Goal: Task Accomplishment & Management: Complete application form

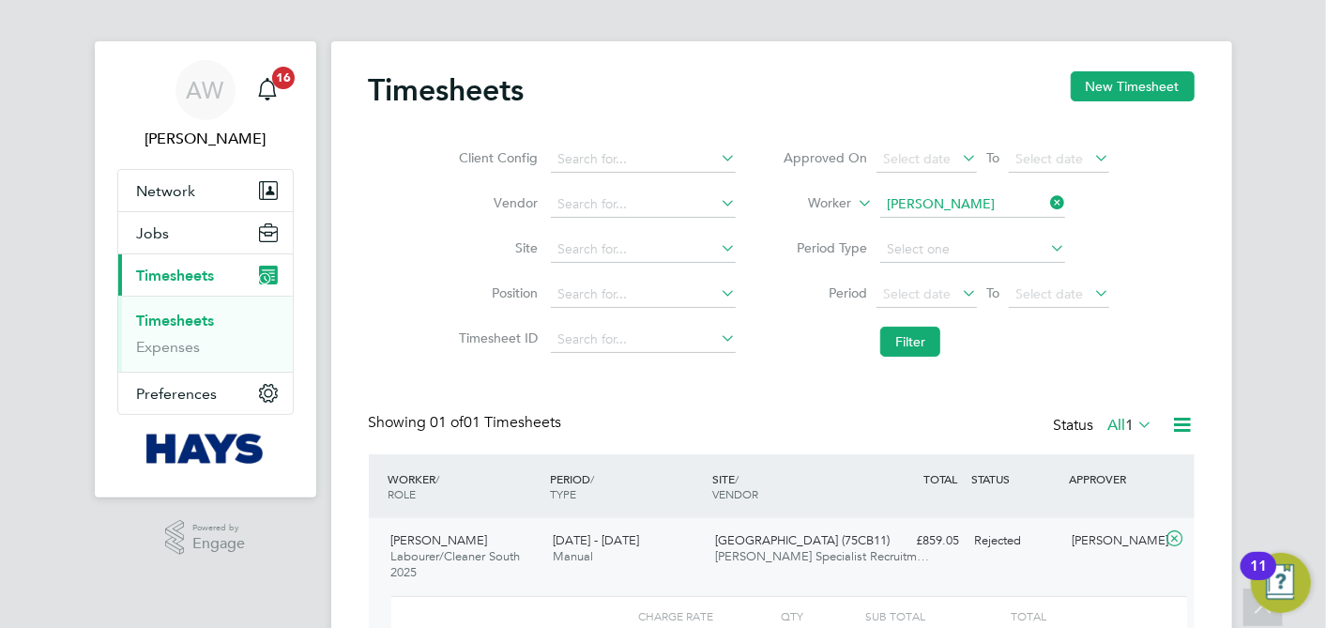
scroll to position [32, 182]
click at [1047, 200] on icon at bounding box center [1047, 204] width 0 height 26
click at [962, 201] on input at bounding box center [973, 205] width 185 height 26
click at [965, 238] on li "[PERSON_NAME] Wig [PERSON_NAME]" at bounding box center [974, 230] width 186 height 25
type input "[PERSON_NAME]"
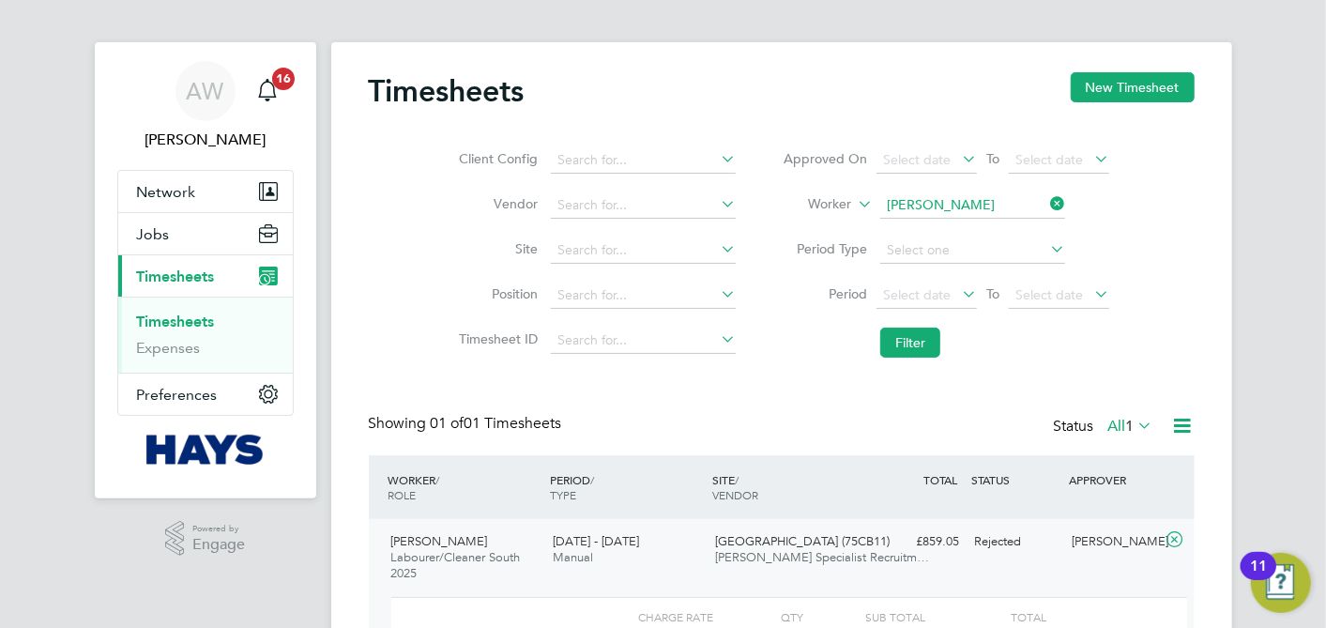
click at [933, 323] on li "Filter" at bounding box center [946, 342] width 374 height 49
click at [922, 335] on button "Filter" at bounding box center [911, 343] width 60 height 30
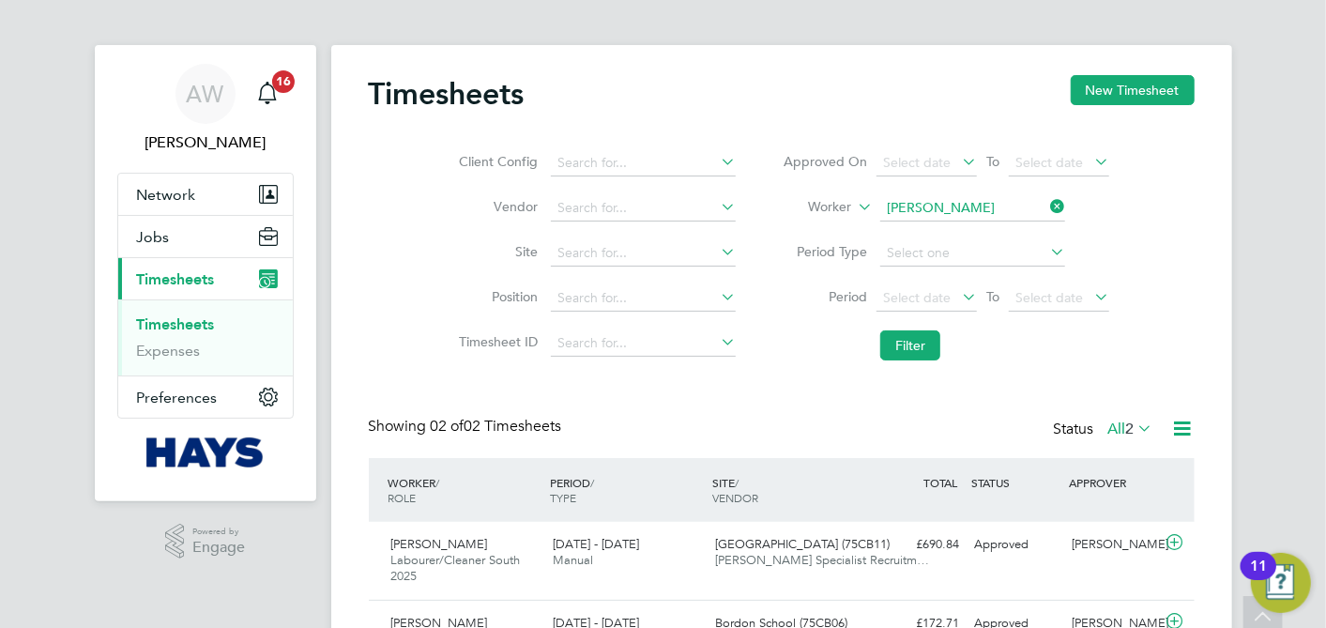
scroll to position [0, 0]
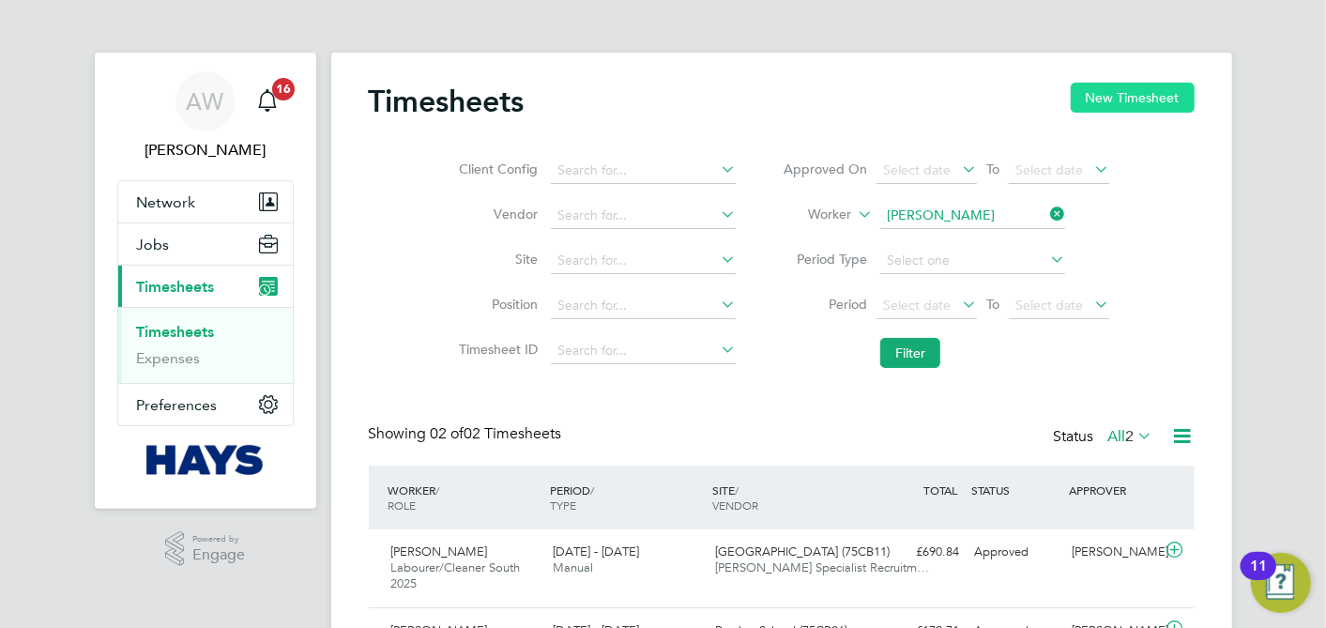
click at [1124, 104] on button "New Timesheet" at bounding box center [1133, 98] width 124 height 30
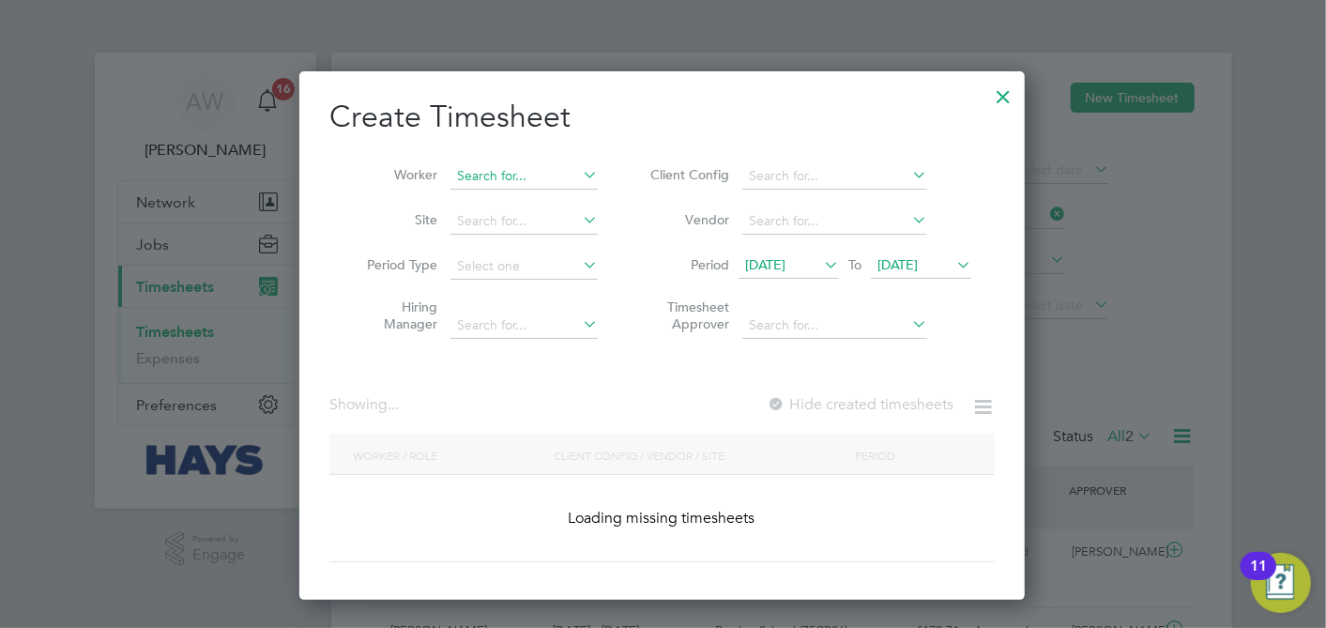
scroll to position [3734, 727]
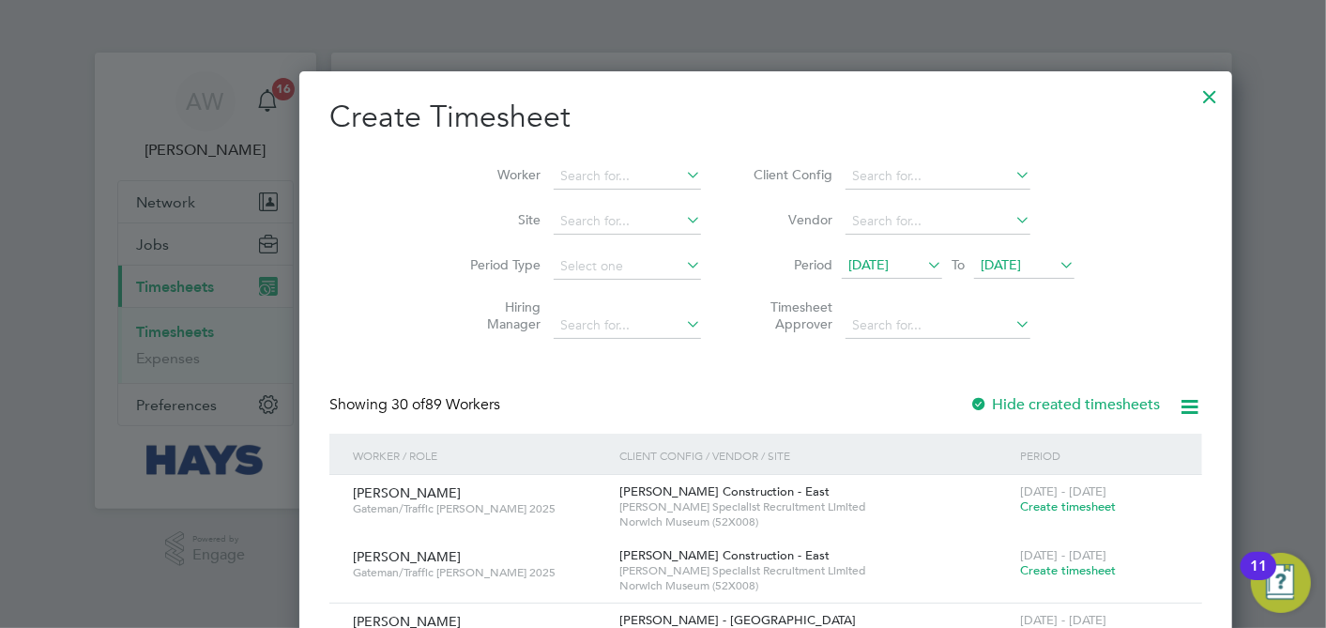
click at [981, 267] on span "19 Aug 2025" at bounding box center [1001, 264] width 40 height 17
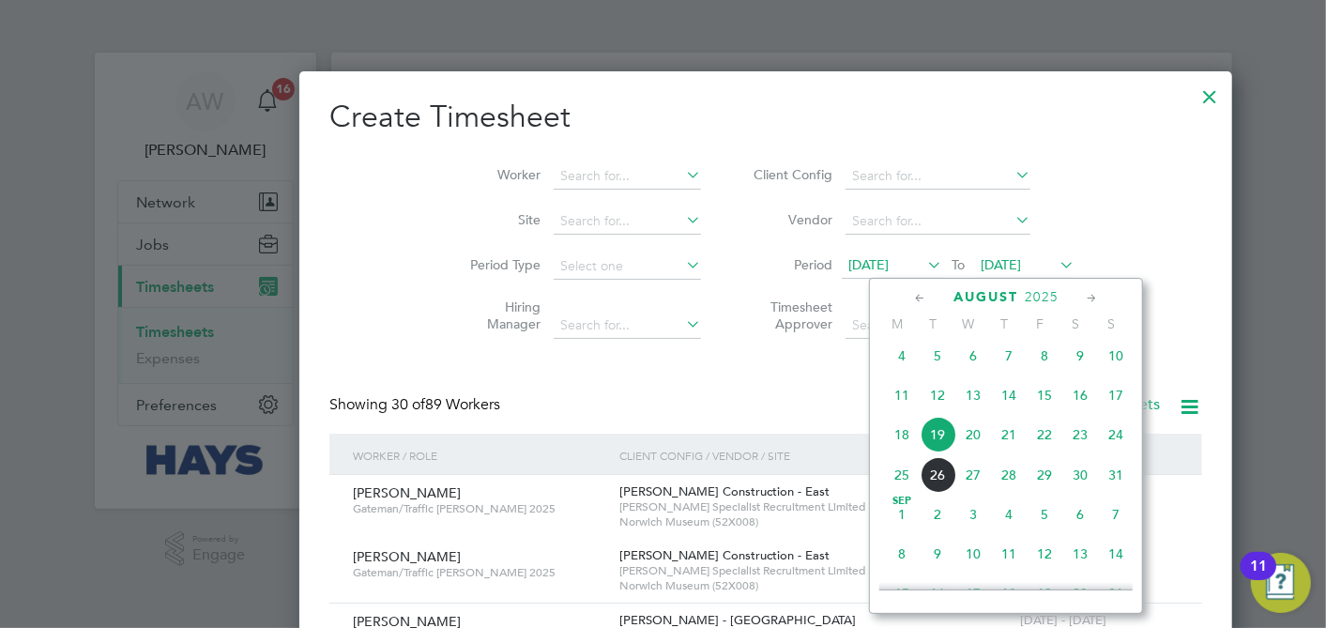
click at [942, 482] on span "26" at bounding box center [938, 475] width 36 height 36
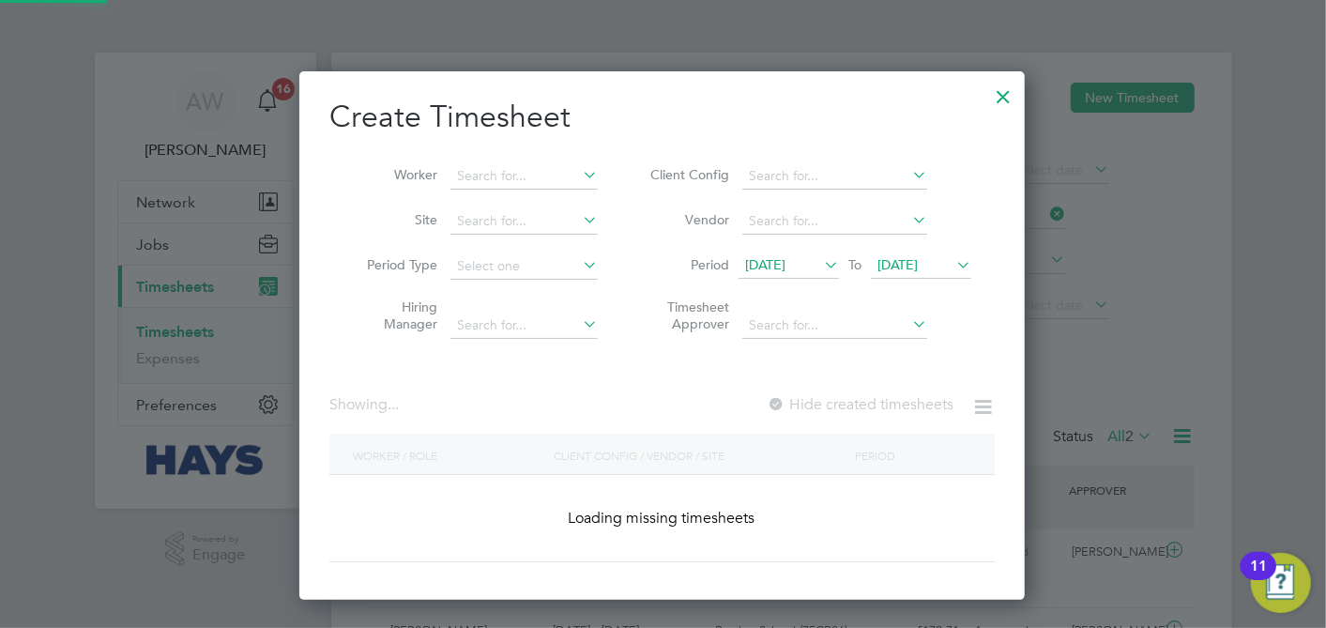
scroll to position [3960, 727]
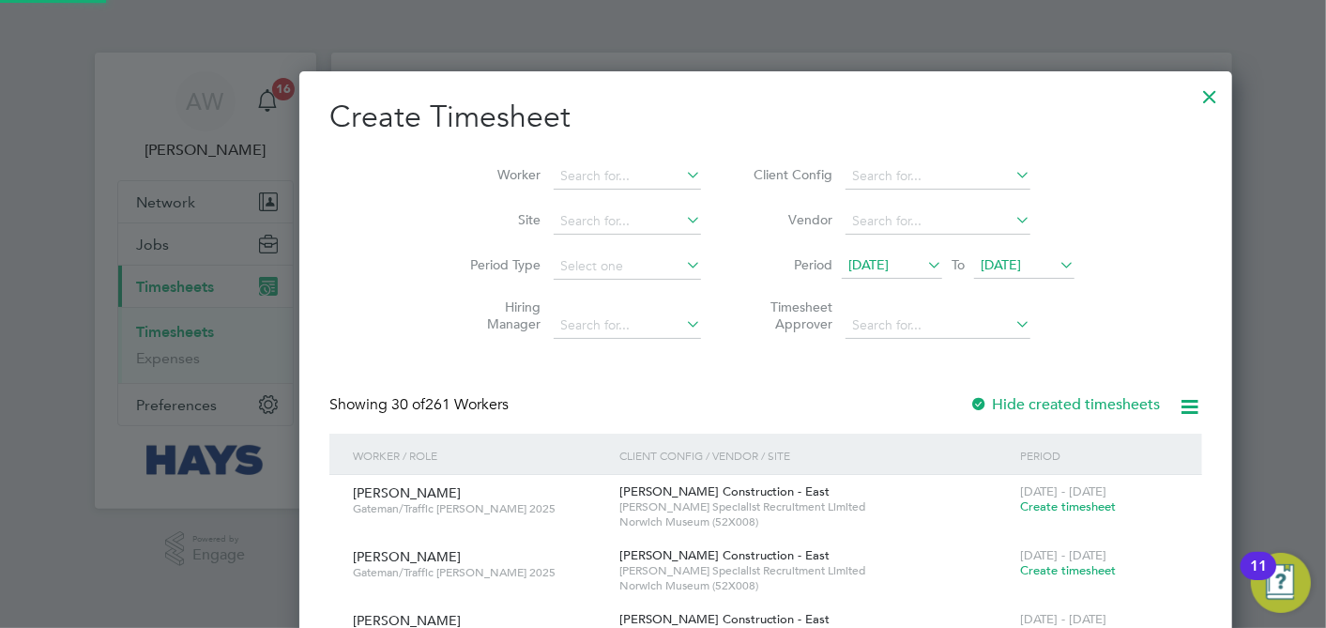
click at [849, 265] on span "12 Aug 2025" at bounding box center [869, 264] width 40 height 17
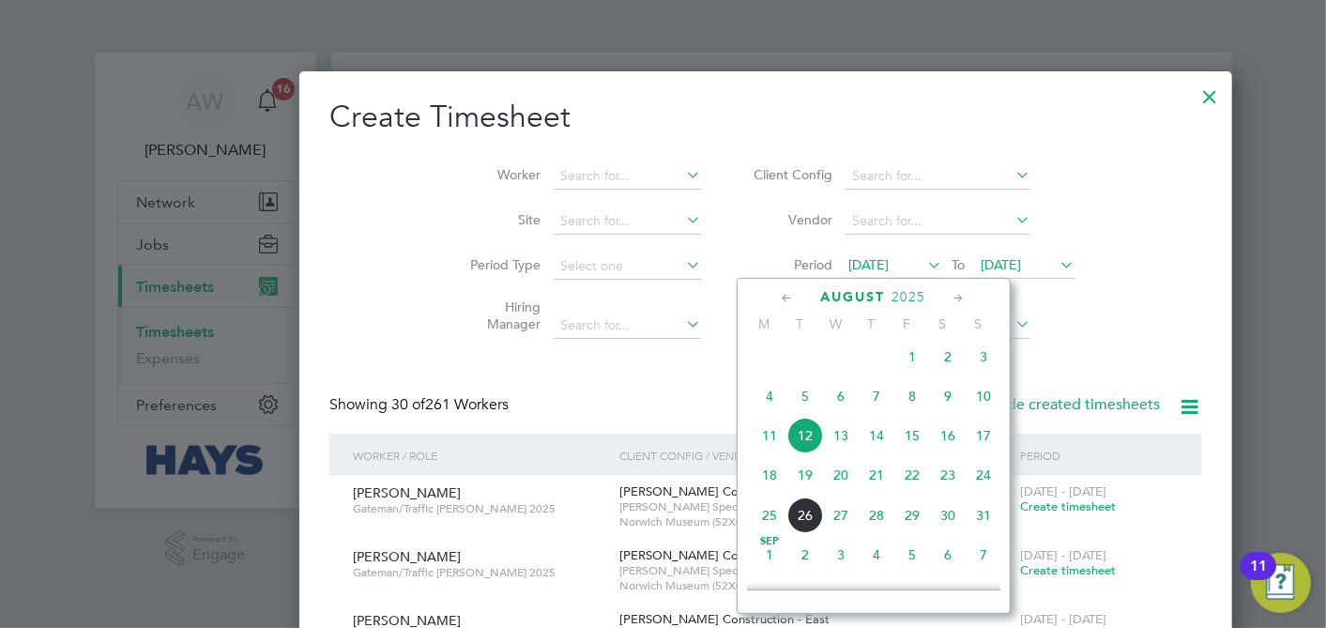
click at [957, 405] on span "9" at bounding box center [948, 396] width 36 height 36
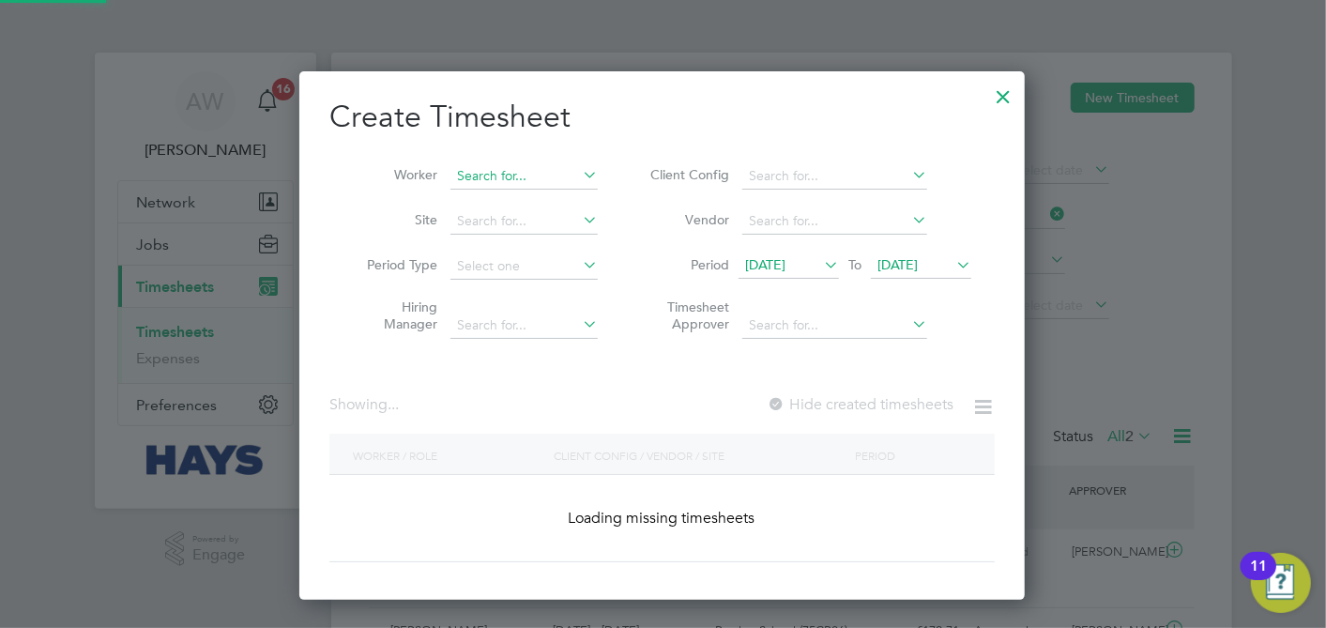
scroll to position [0, 0]
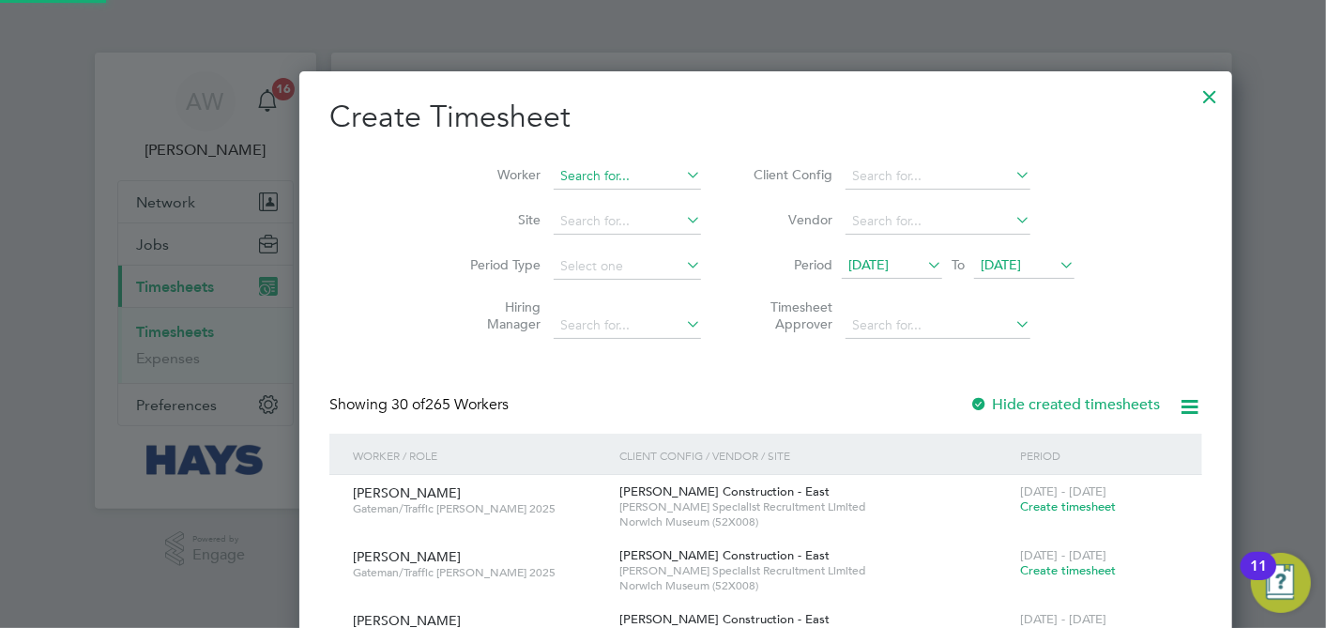
click at [554, 176] on input at bounding box center [627, 176] width 147 height 26
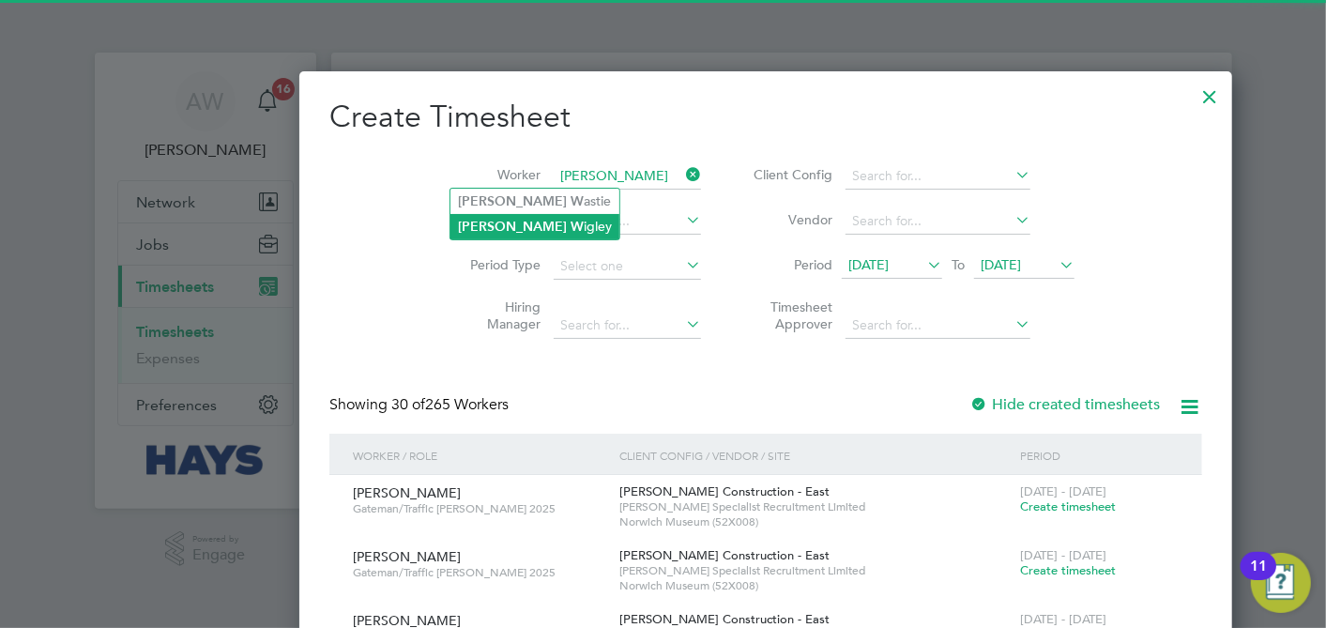
click at [520, 230] on li "Luke W igley" at bounding box center [535, 226] width 169 height 25
type input "Luke Wigley"
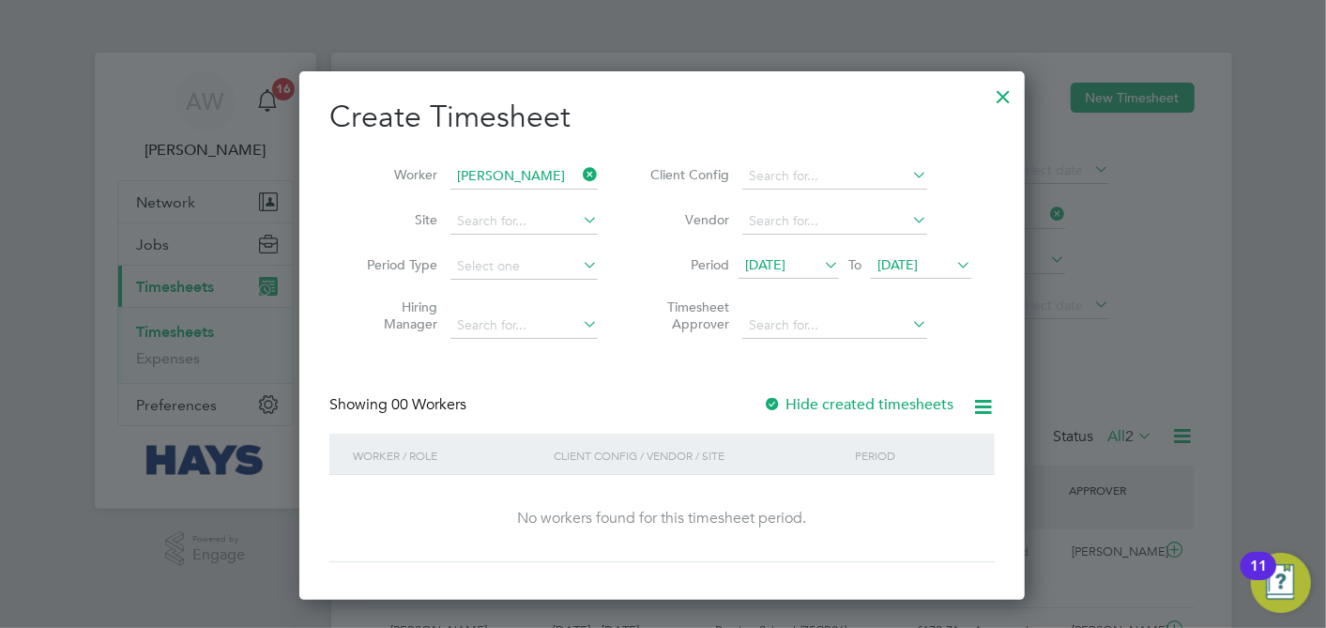
click at [774, 401] on div at bounding box center [772, 405] width 19 height 19
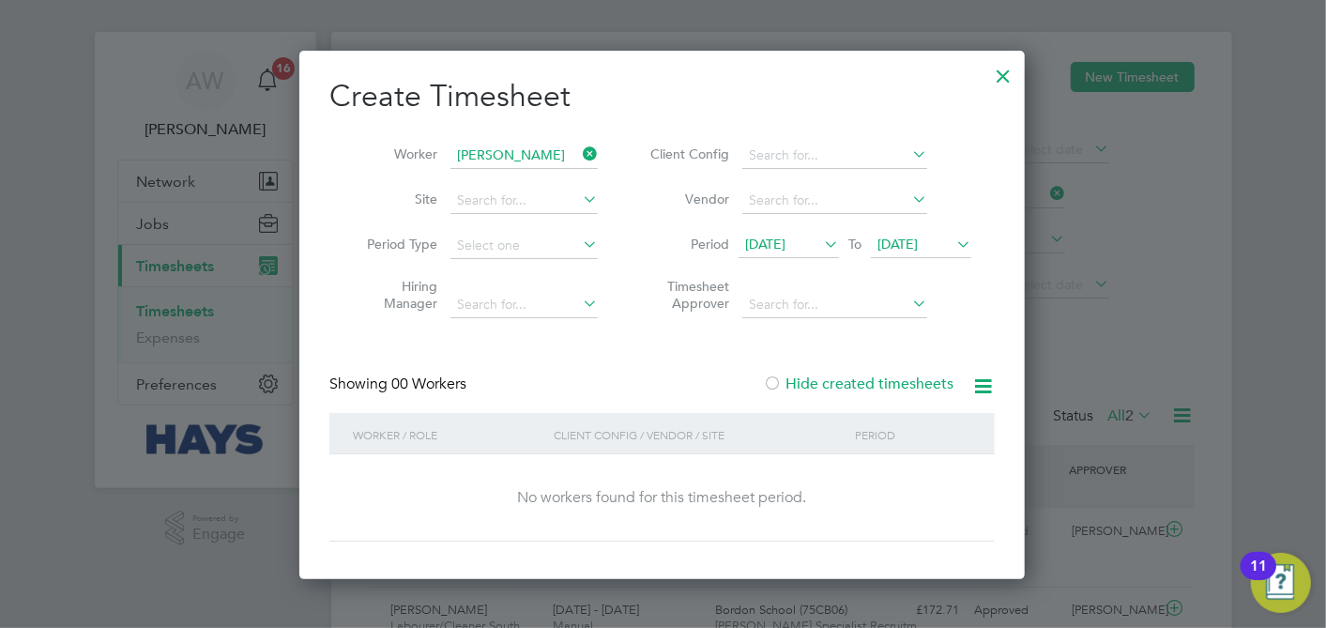
click at [998, 82] on div at bounding box center [1004, 71] width 34 height 34
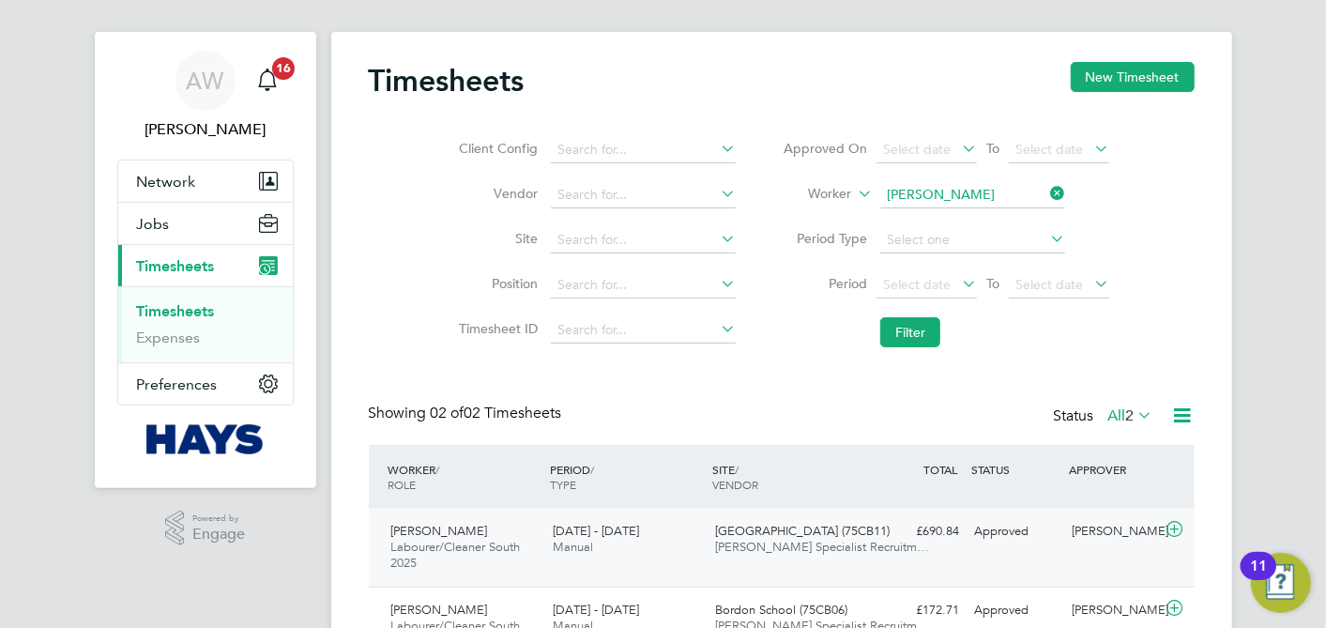
click at [403, 536] on span "Luke Wigley" at bounding box center [439, 531] width 97 height 16
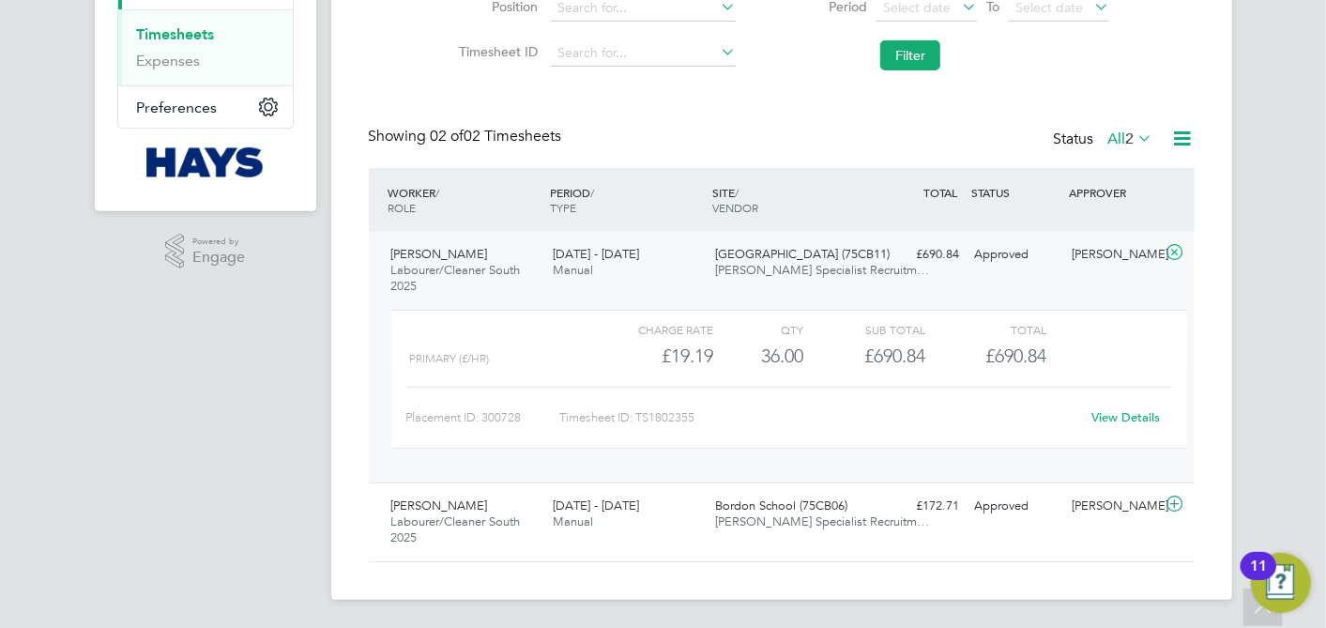
click at [1108, 415] on link "View Details" at bounding box center [1126, 417] width 69 height 16
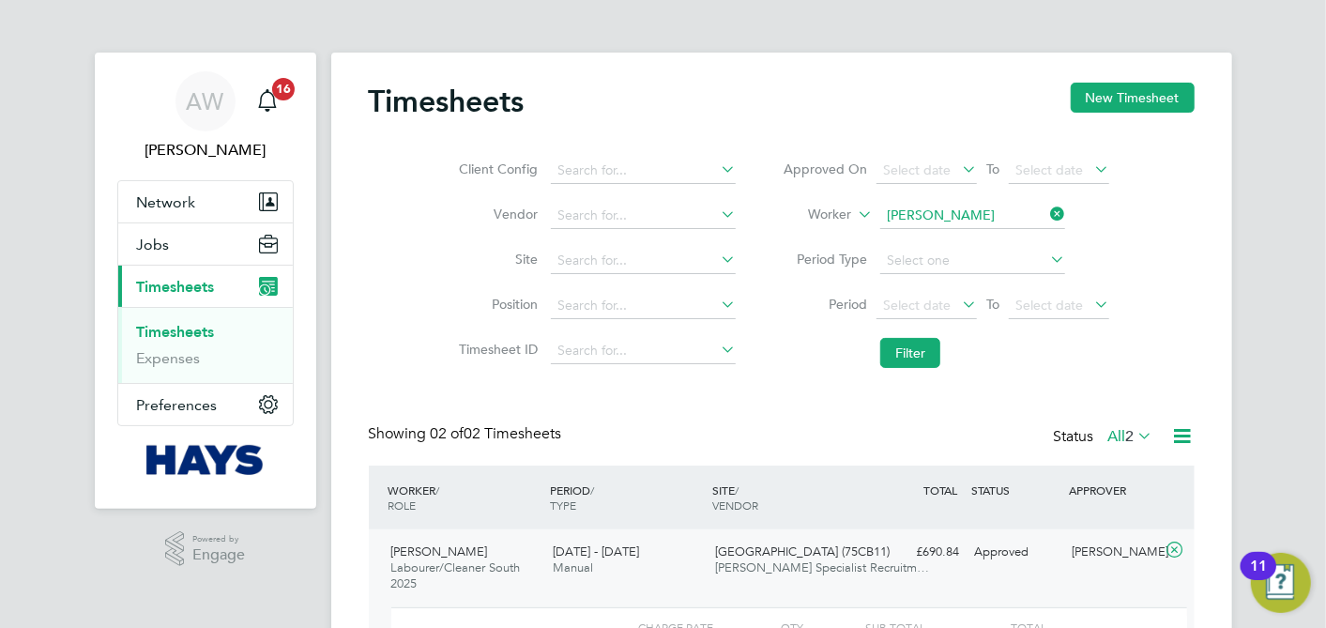
click at [1068, 212] on li "Worker Luke Wigley" at bounding box center [946, 215] width 374 height 45
click at [1047, 213] on icon at bounding box center [1047, 214] width 0 height 26
click at [1000, 210] on input at bounding box center [973, 216] width 185 height 26
click at [1005, 234] on li "Oscar U kwizagira" at bounding box center [974, 240] width 186 height 25
type input "Oscar Ukwizagira"
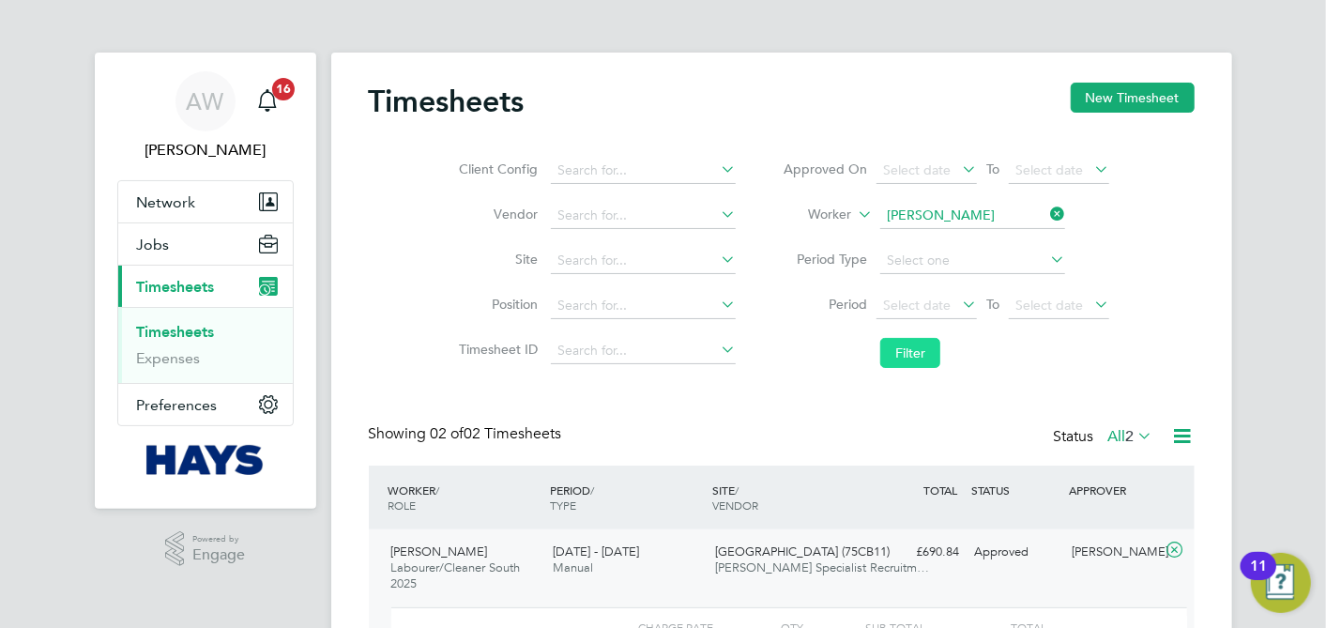
click at [923, 340] on button "Filter" at bounding box center [911, 353] width 60 height 30
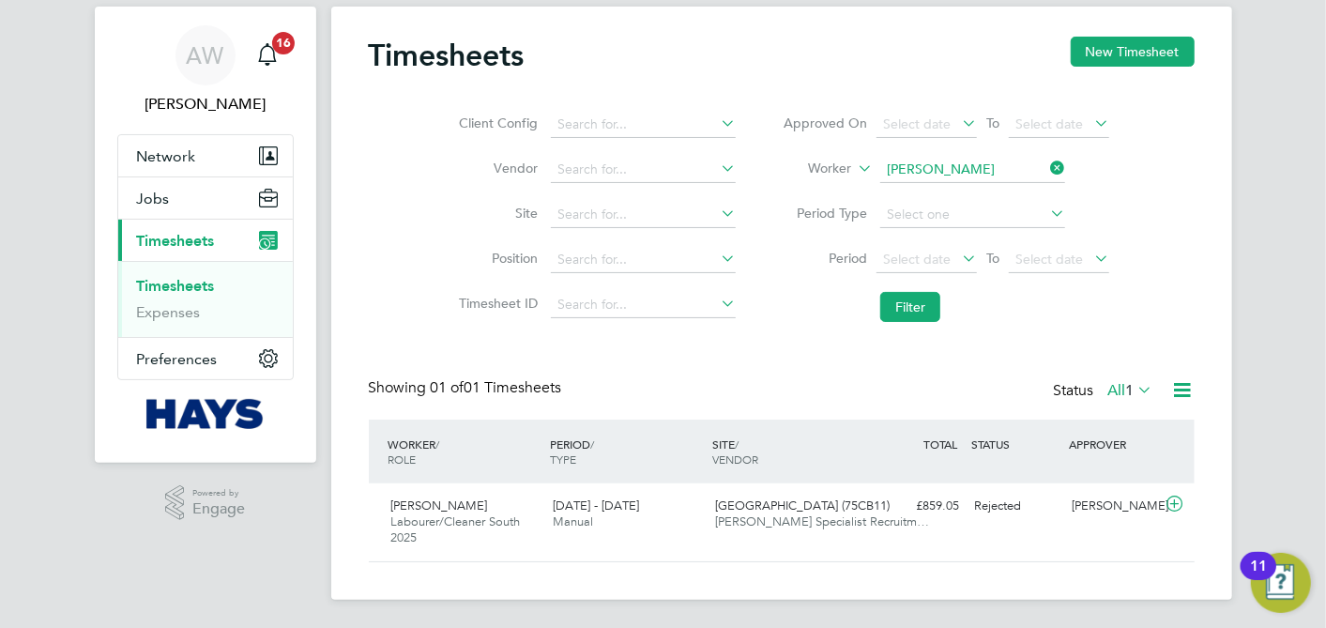
click at [1228, 286] on div "Timesheets New Timesheet Client Config Vendor Site Position Timesheet ID Approv…" at bounding box center [781, 303] width 901 height 593
click at [1047, 162] on icon at bounding box center [1047, 168] width 0 height 26
click at [924, 161] on input at bounding box center [973, 170] width 185 height 26
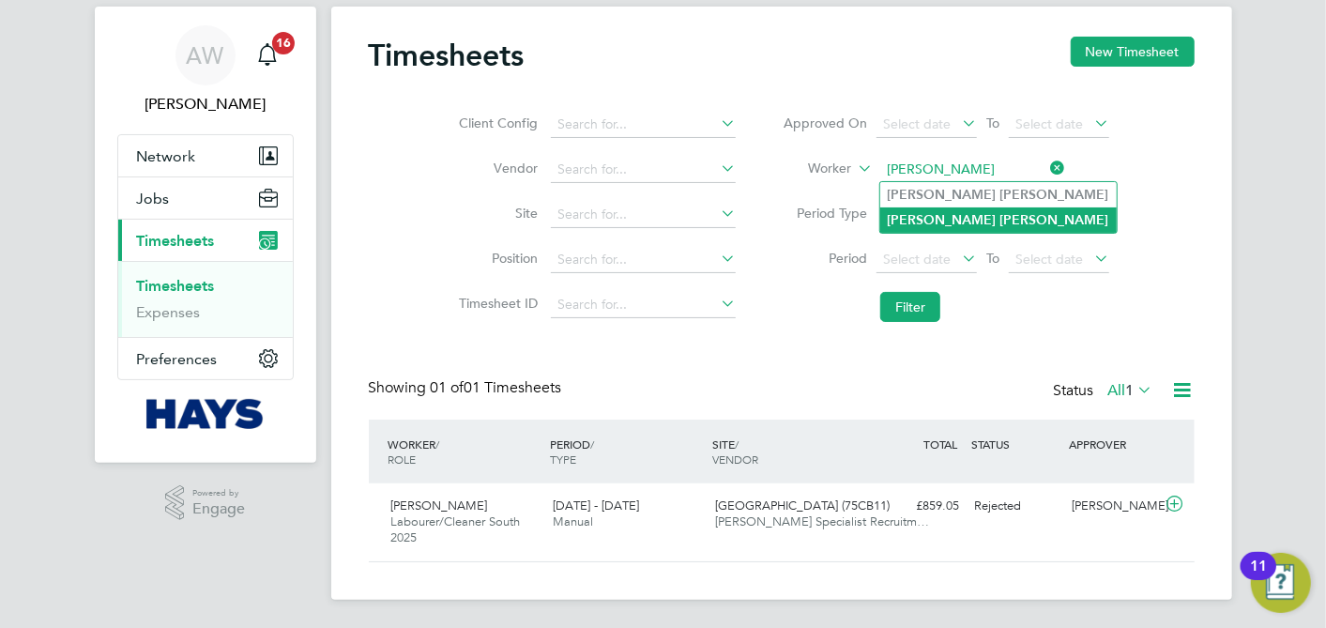
click at [965, 215] on li "Gary Martin" at bounding box center [999, 219] width 237 height 25
type input "Gary Martin"
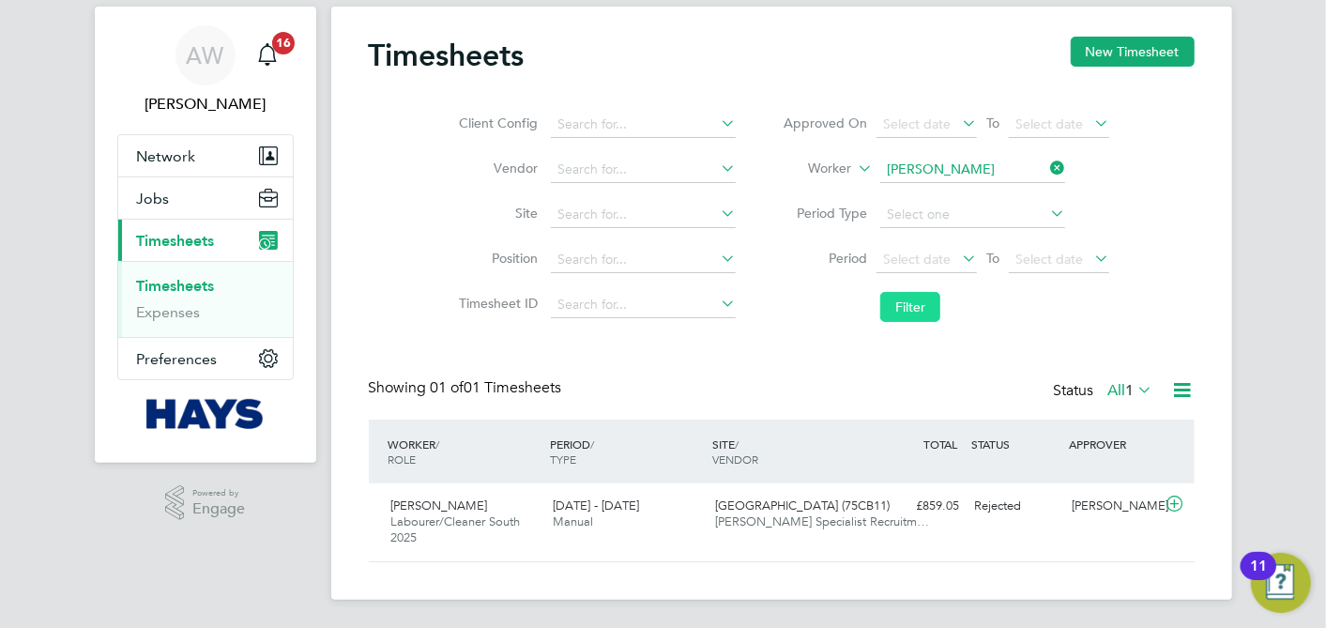
click at [925, 303] on button "Filter" at bounding box center [911, 307] width 60 height 30
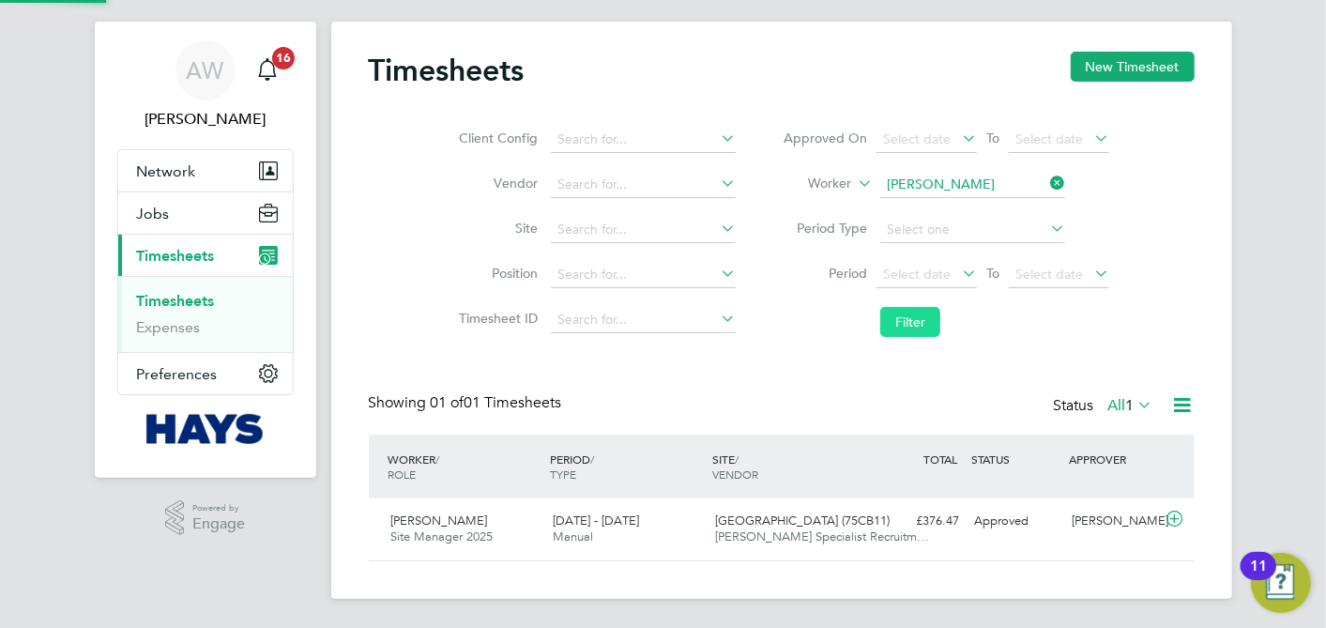
scroll to position [47, 162]
click at [955, 549] on div "Gary Martin Site Manager 2025 9 - 15 Aug 2025 9 - 15 Aug 2025 Manual Oakmoor Sc…" at bounding box center [782, 529] width 826 height 62
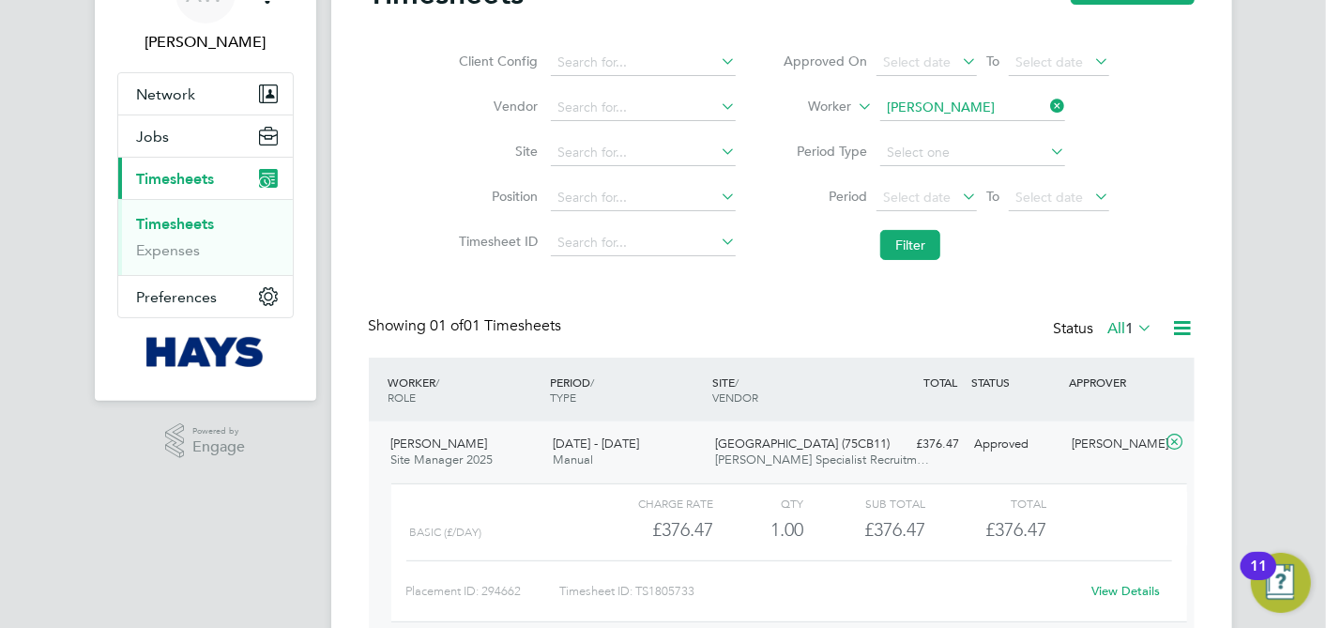
scroll to position [204, 0]
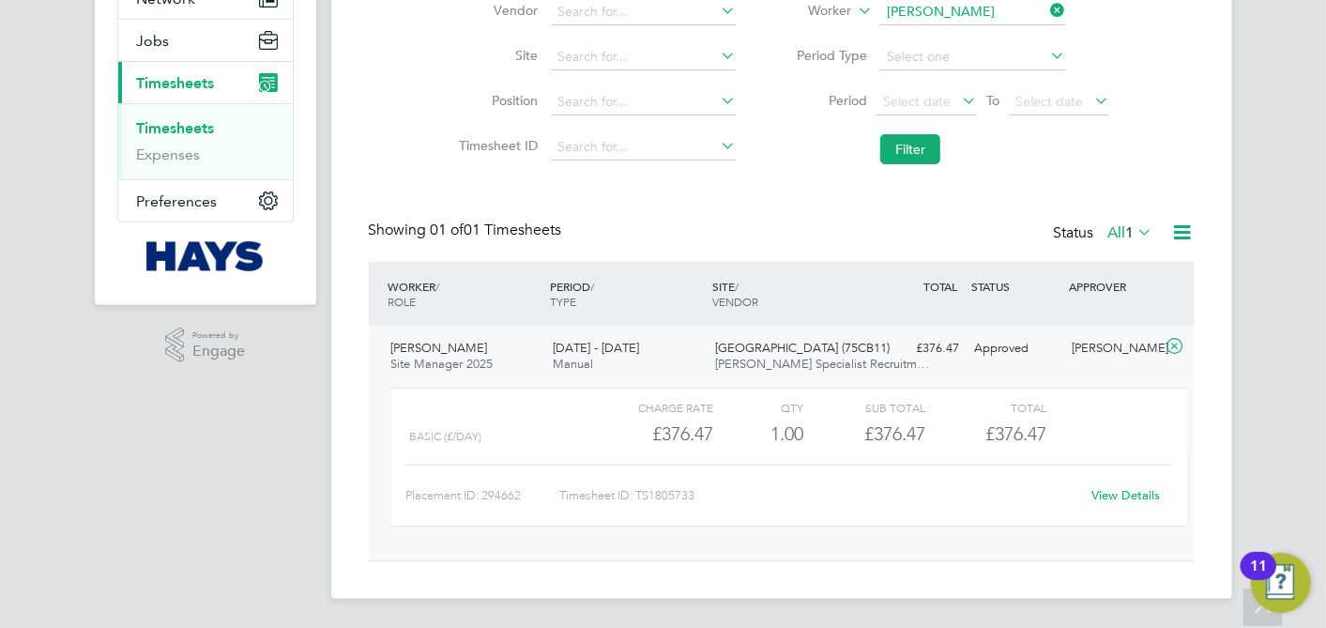
click at [1137, 493] on link "View Details" at bounding box center [1126, 495] width 69 height 16
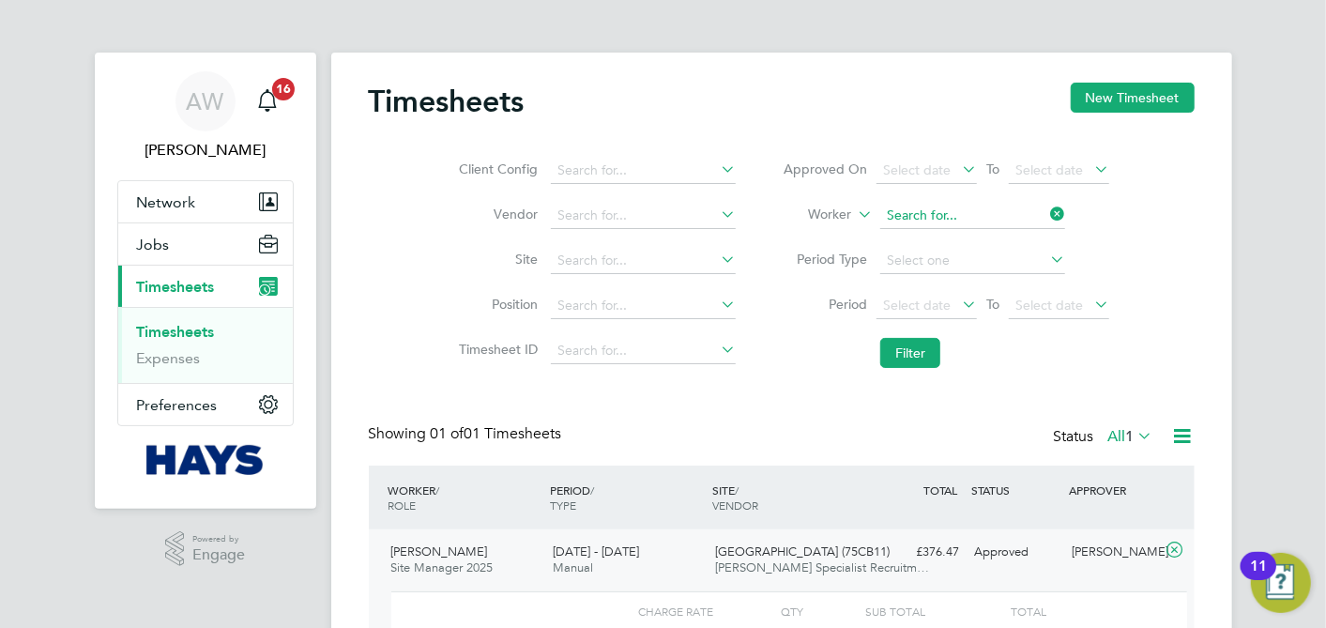
click at [1045, 211] on input at bounding box center [973, 216] width 185 height 26
click at [979, 232] on li "Luke Wig ley" at bounding box center [974, 240] width 186 height 25
type input "Luke Wigley"
click at [1185, 74] on div "Timesheets New Timesheet Client Config Vendor Site Position Timesheet ID Approv…" at bounding box center [781, 428] width 901 height 750
click at [1165, 94] on button "New Timesheet" at bounding box center [1133, 98] width 124 height 30
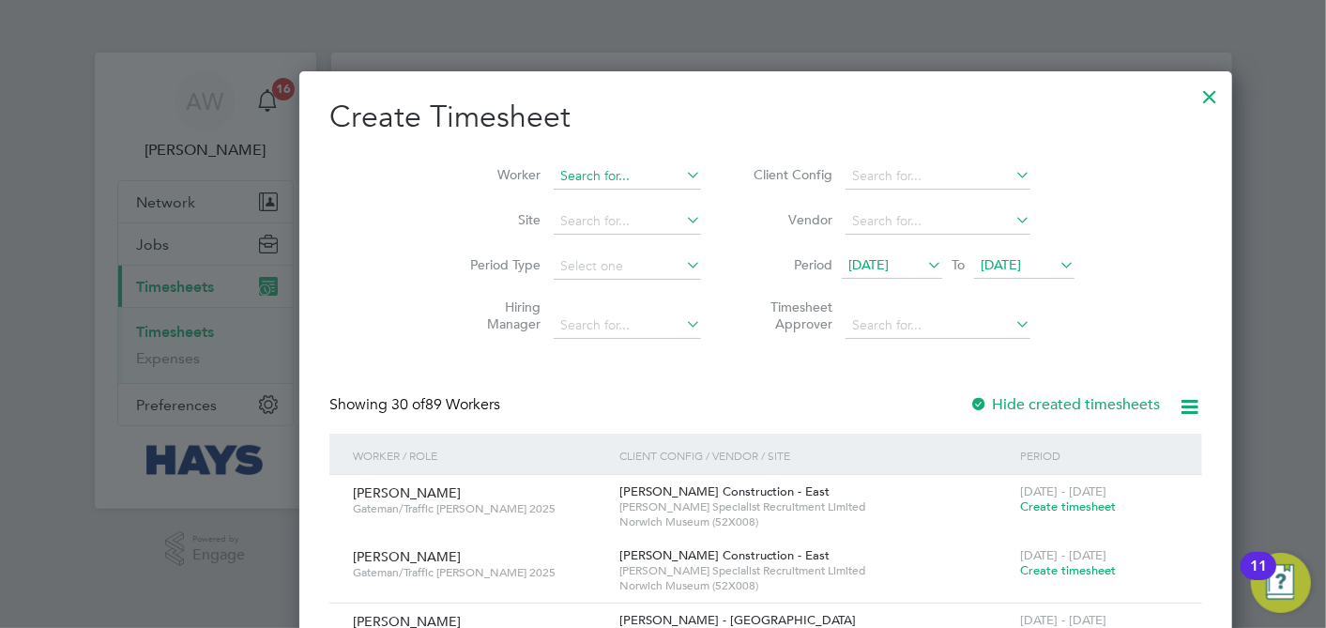
scroll to position [3734, 727]
click at [554, 171] on input at bounding box center [627, 176] width 147 height 26
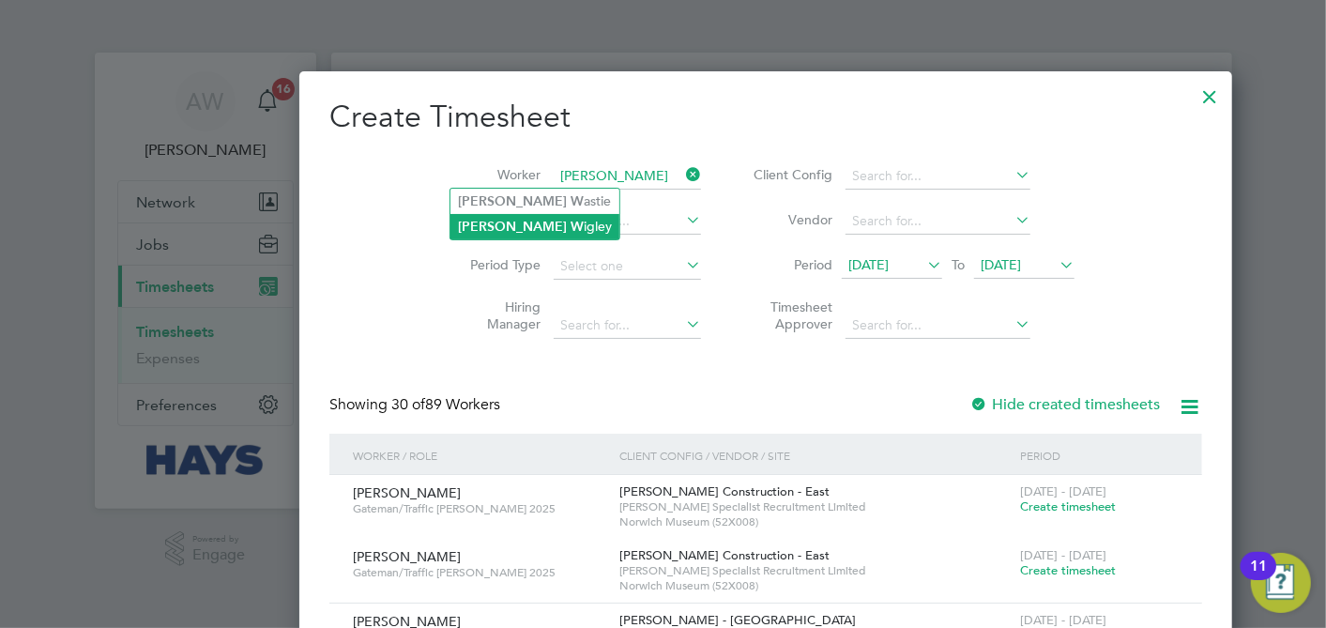
click at [519, 220] on li "Luke W igley" at bounding box center [535, 226] width 169 height 25
type input "Luke Wigley"
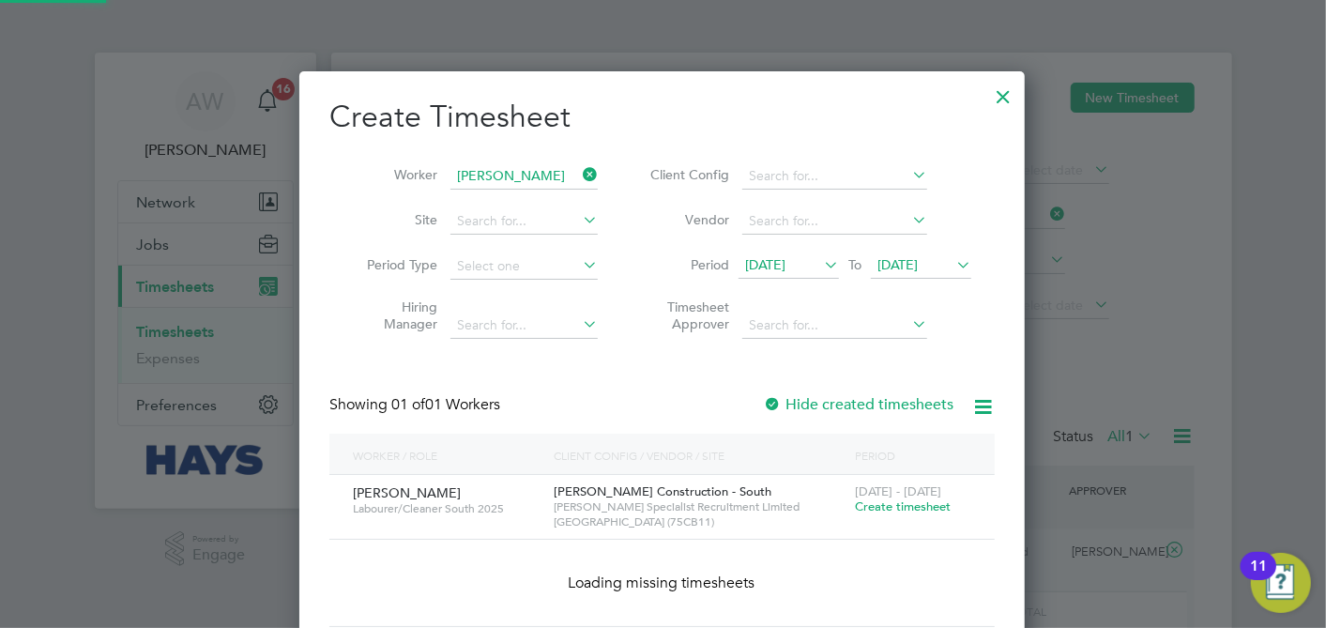
scroll to position [505, 727]
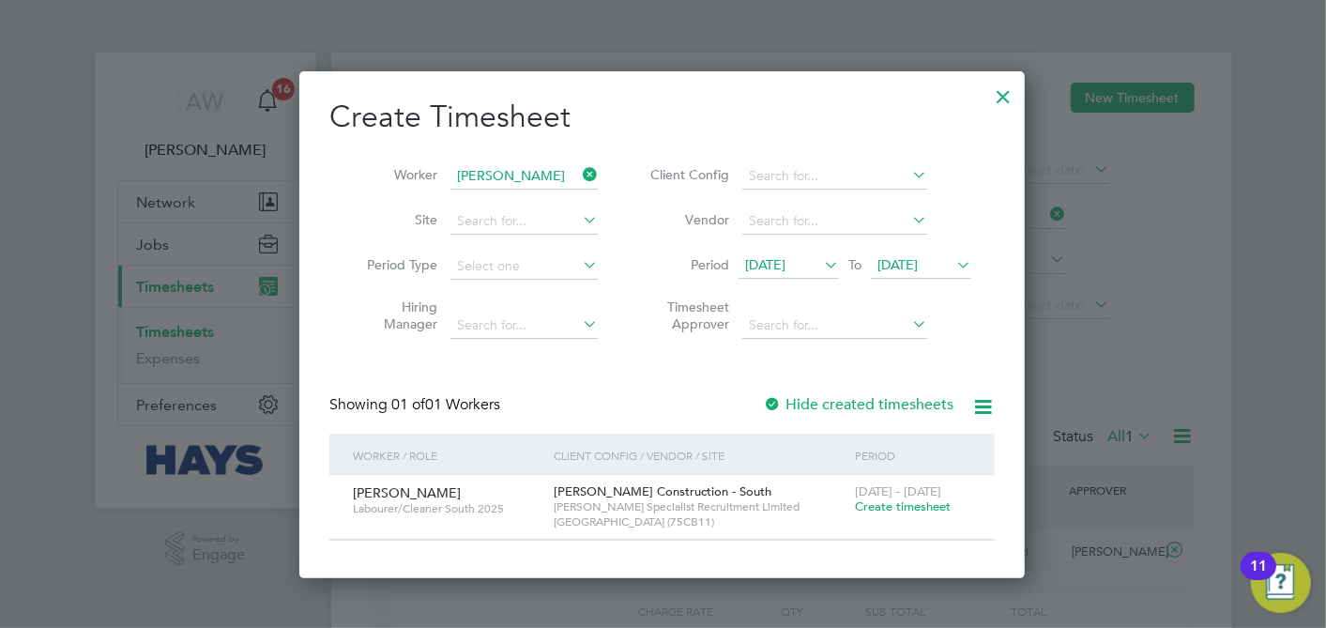
click at [920, 503] on span "Create timesheet" at bounding box center [903, 506] width 96 height 16
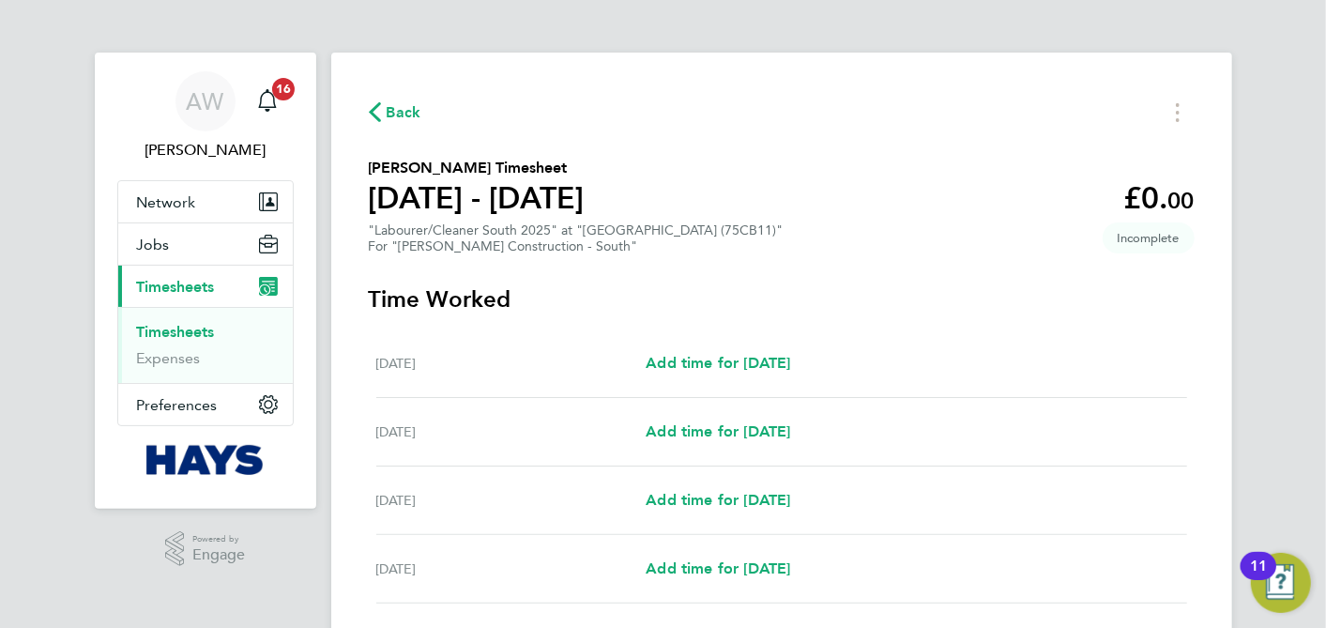
click at [696, 91] on div "Back Luke Wigley's Timesheet 16 - 22 Aug 2025 £0. 00 "Labourer/Cleaner South 20…" at bounding box center [781, 499] width 901 height 892
click at [708, 94] on div "Back Luke Wigley's Timesheet 16 - 22 Aug 2025 £0. 00 "Labourer/Cleaner South 20…" at bounding box center [781, 499] width 901 height 892
click at [760, 78] on div "Back Luke Wigley's Timesheet 16 - 22 Aug 2025 £0. 00 "Labourer/Cleaner South 20…" at bounding box center [781, 499] width 901 height 892
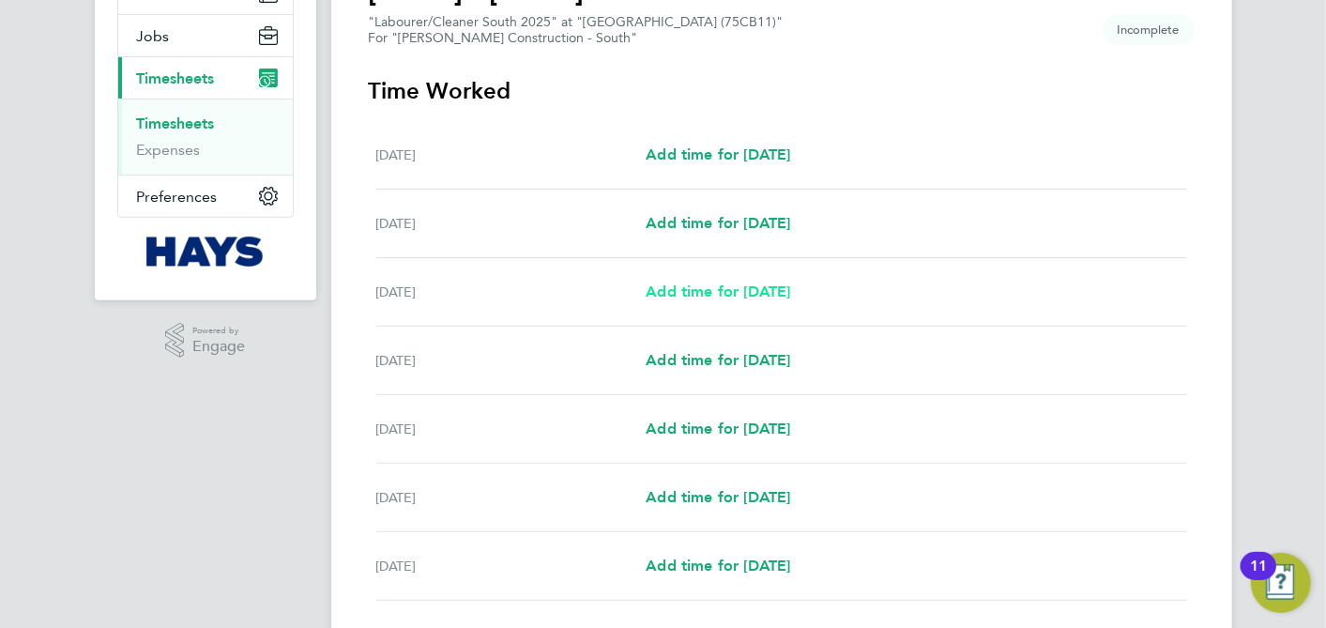
click at [687, 302] on link "Add time for Mon 18 Aug" at bounding box center [718, 292] width 145 height 23
select select "60"
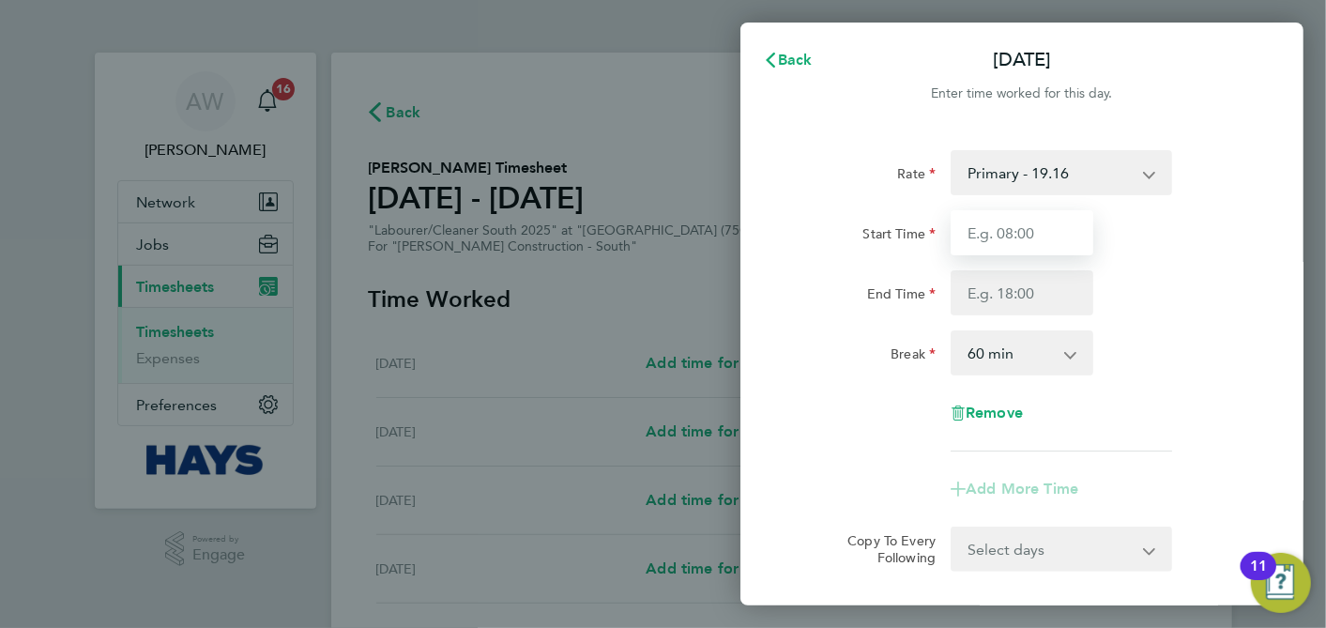
click at [1013, 238] on input "Start Time" at bounding box center [1022, 232] width 143 height 45
type input "07:30"
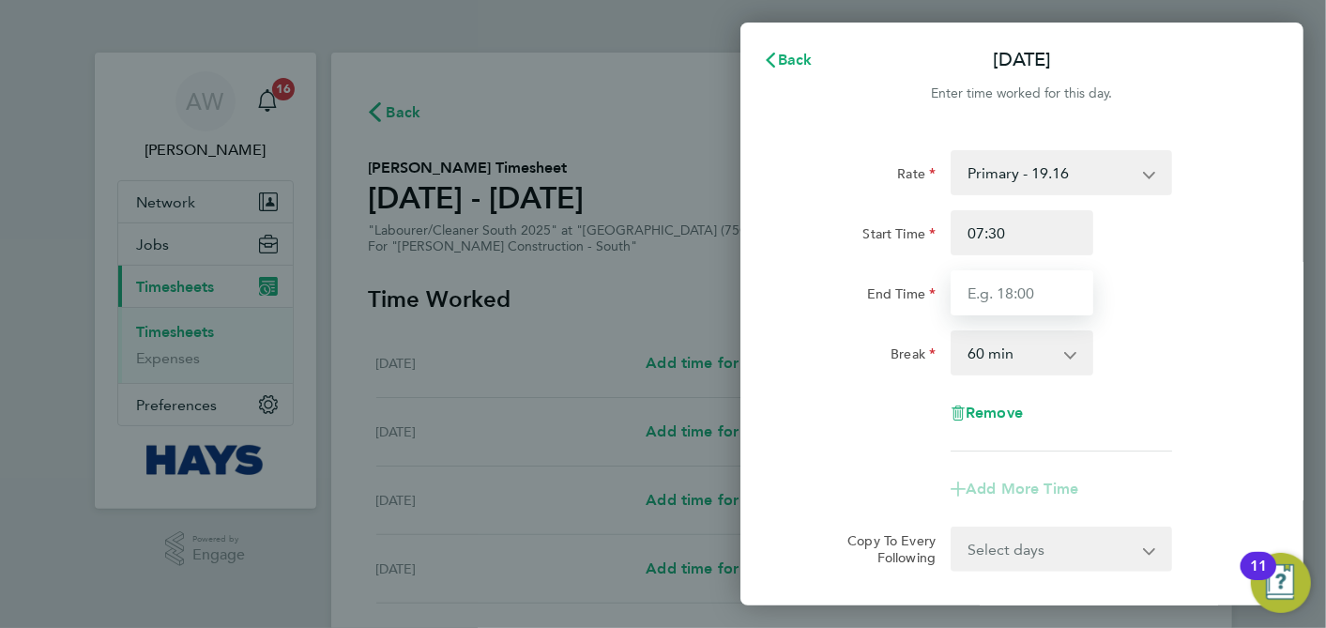
type input "17:00"
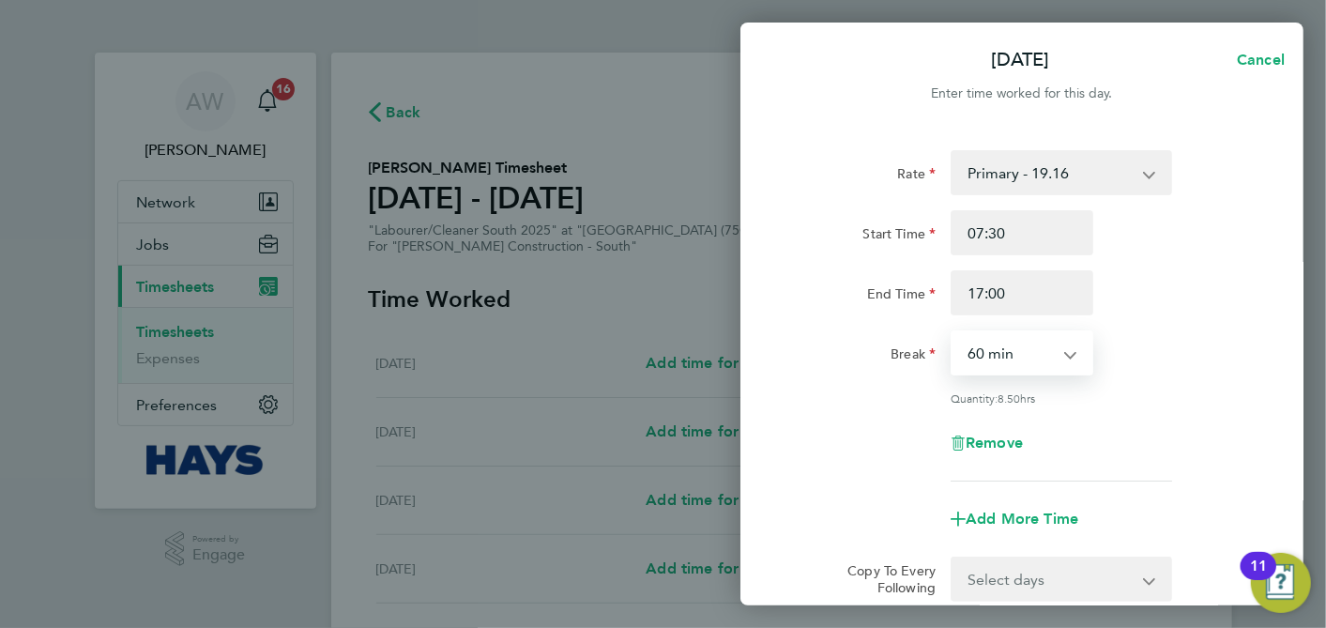
drag, startPoint x: 1015, startPoint y: 354, endPoint x: 1006, endPoint y: 370, distance: 18.1
click at [1015, 354] on select "0 min 15 min 30 min 45 min 60 min 75 min 90 min" at bounding box center [1011, 352] width 116 height 41
select select "30"
click at [953, 332] on select "0 min 15 min 30 min 45 min 60 min 75 min 90 min" at bounding box center [1011, 352] width 116 height 41
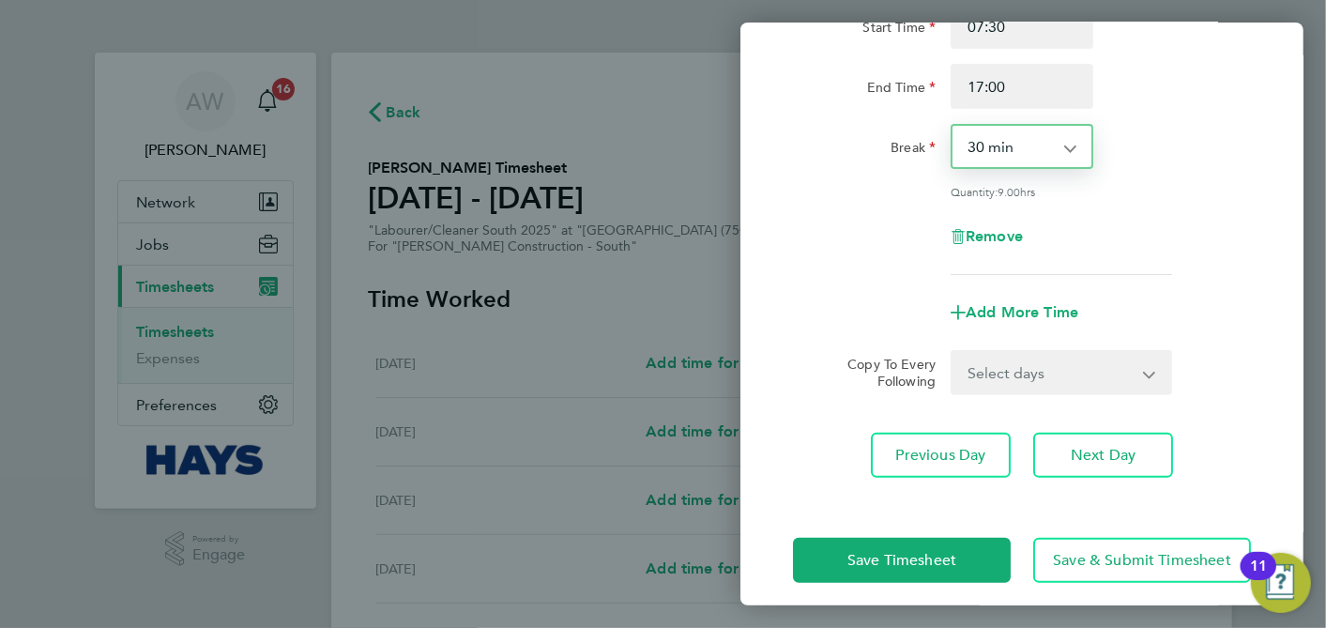
scroll to position [208, 0]
click at [1016, 354] on select "Select days Day Tuesday Wednesday Thursday Friday" at bounding box center [1051, 370] width 197 height 41
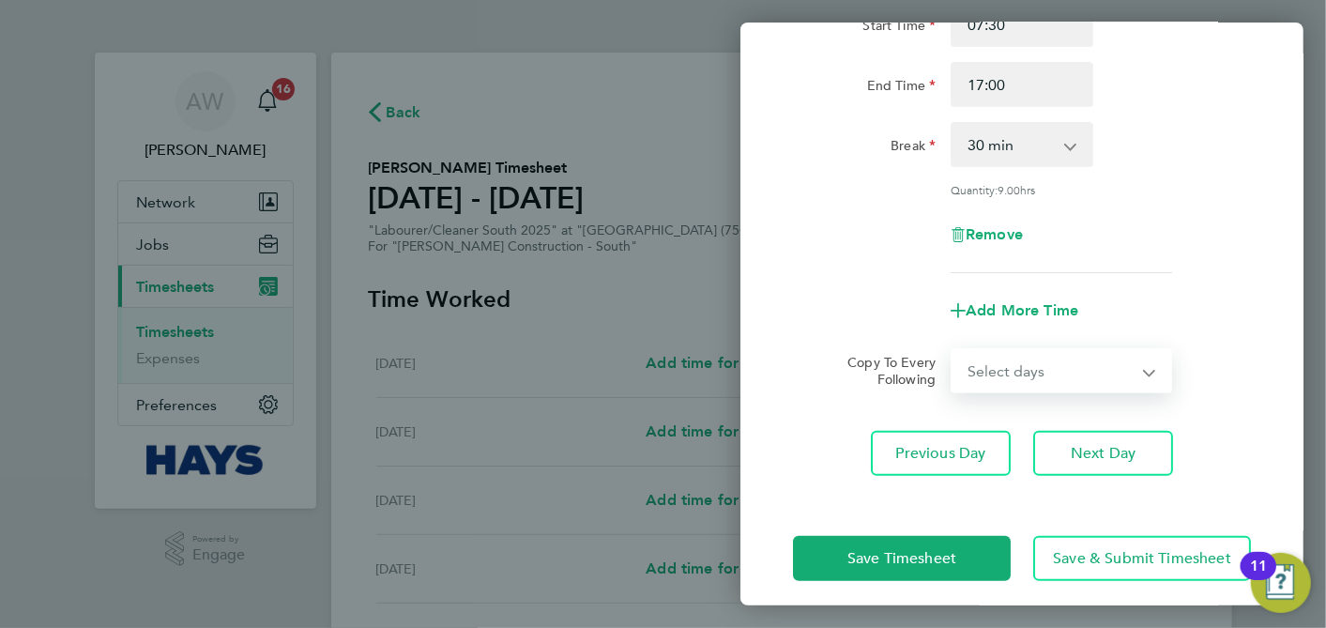
select select "DAY"
click at [953, 350] on select "Select days Day Tuesday Wednesday Thursday Friday" at bounding box center [1051, 370] width 197 height 41
select select "[DATE]"
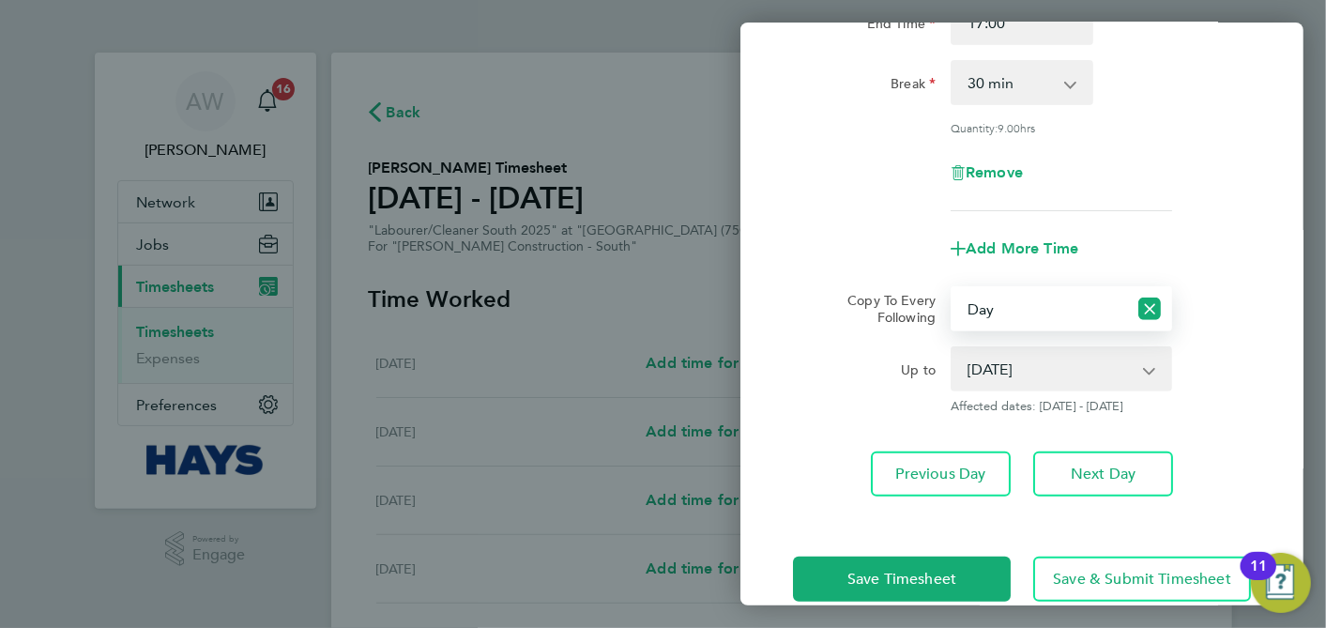
scroll to position [301, 0]
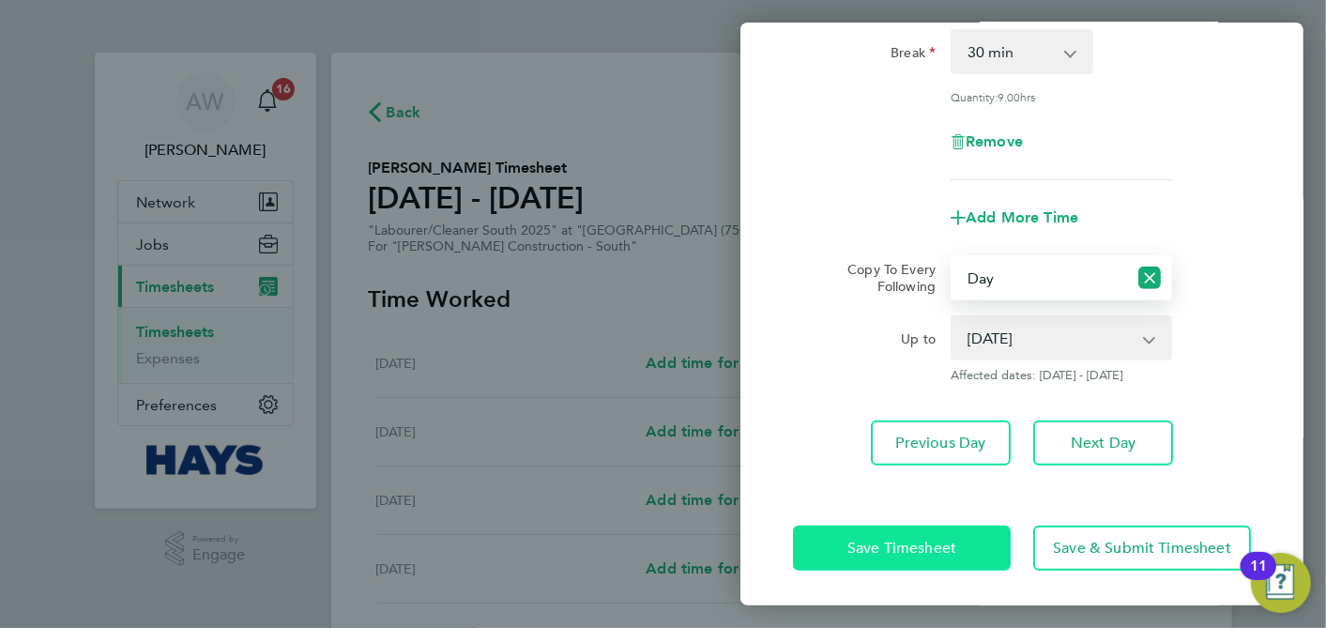
click at [958, 549] on button "Save Timesheet" at bounding box center [902, 548] width 218 height 45
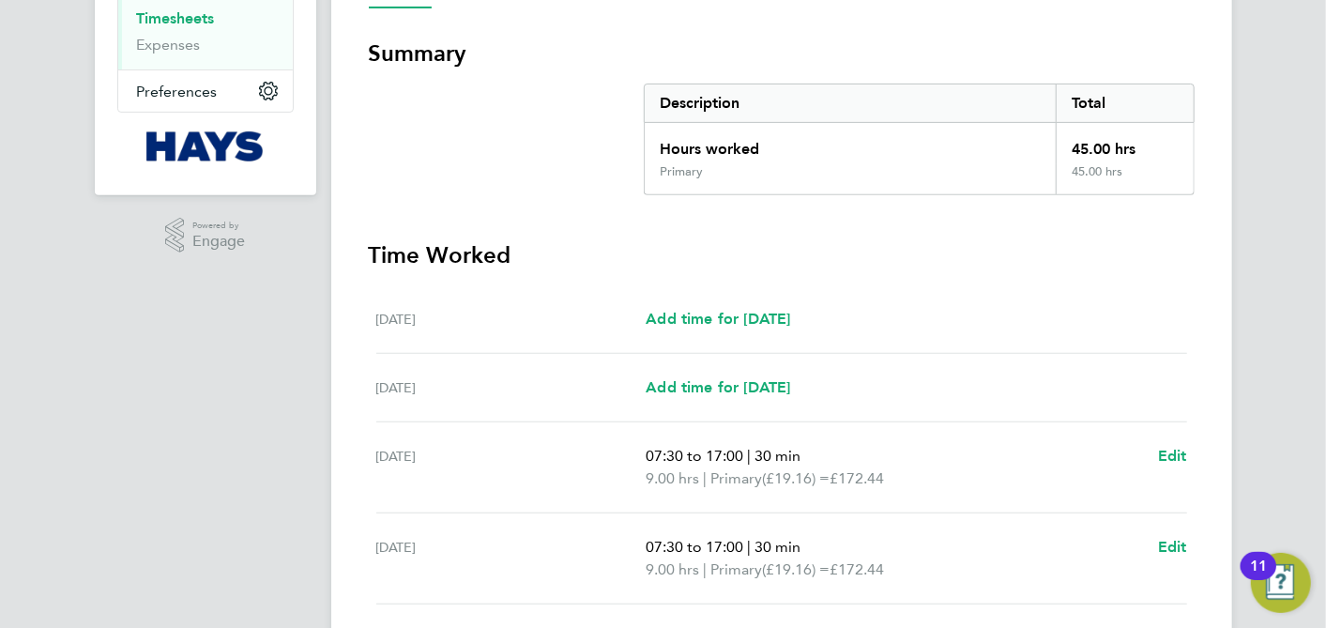
scroll to position [521, 0]
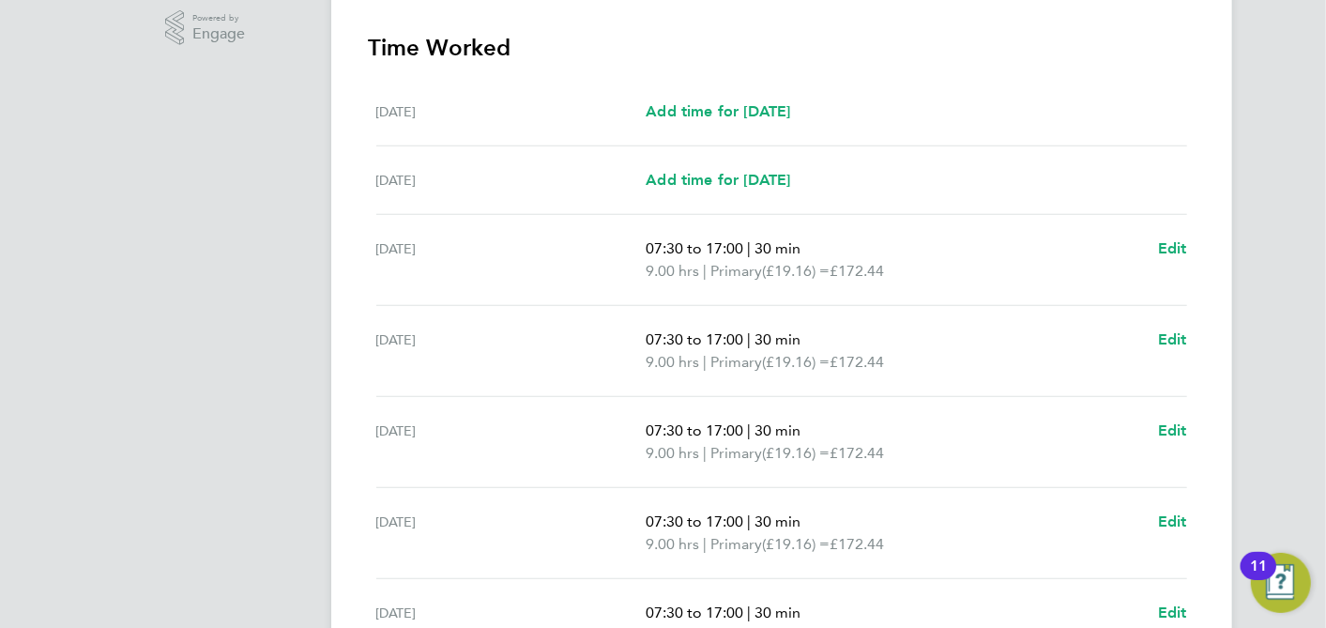
click at [707, 94] on div "Sat 16 Aug Add time for Sat 16 Aug Add time for Sat 16 Aug" at bounding box center [781, 112] width 811 height 69
click at [709, 106] on span "Add time for [DATE]" at bounding box center [718, 111] width 145 height 18
select select "60"
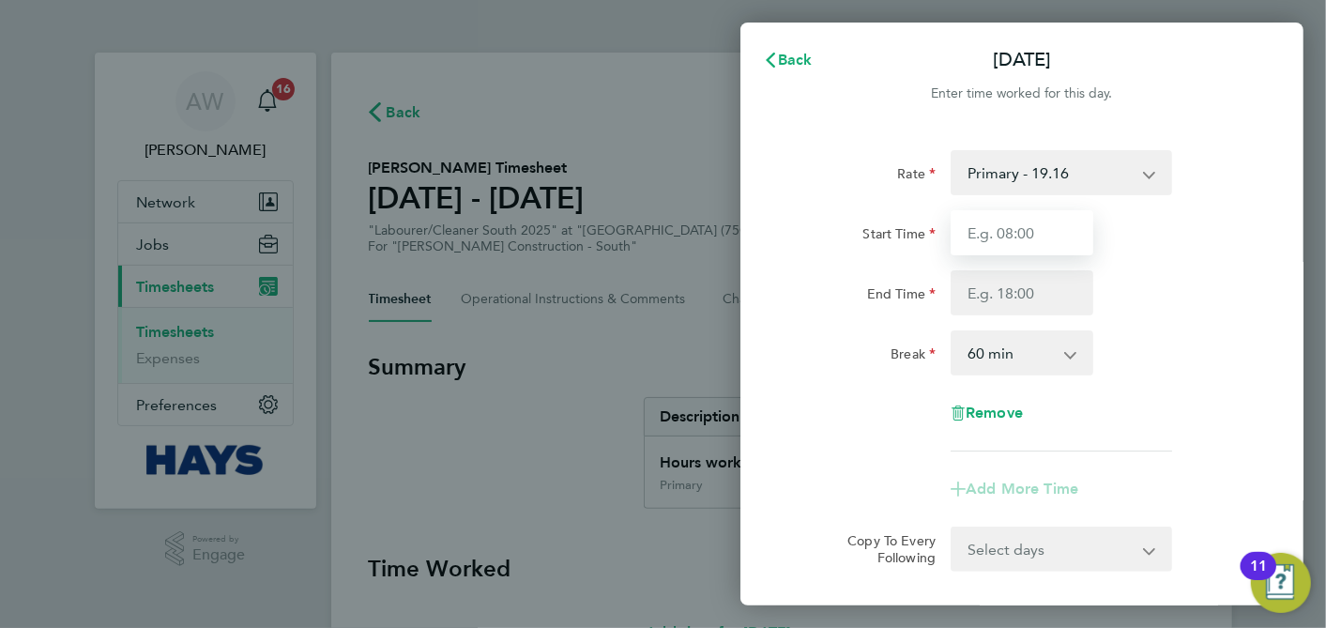
click at [1035, 239] on input "Start Time" at bounding box center [1022, 232] width 143 height 45
type input "07:30"
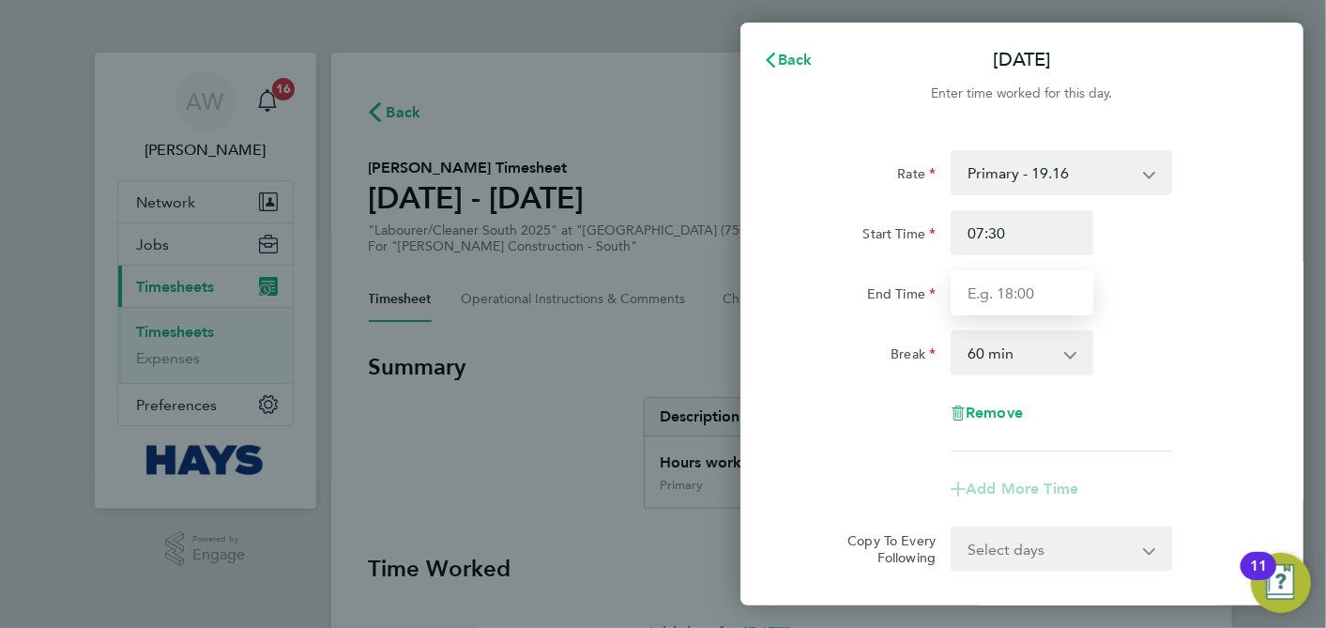
type input "17:00"
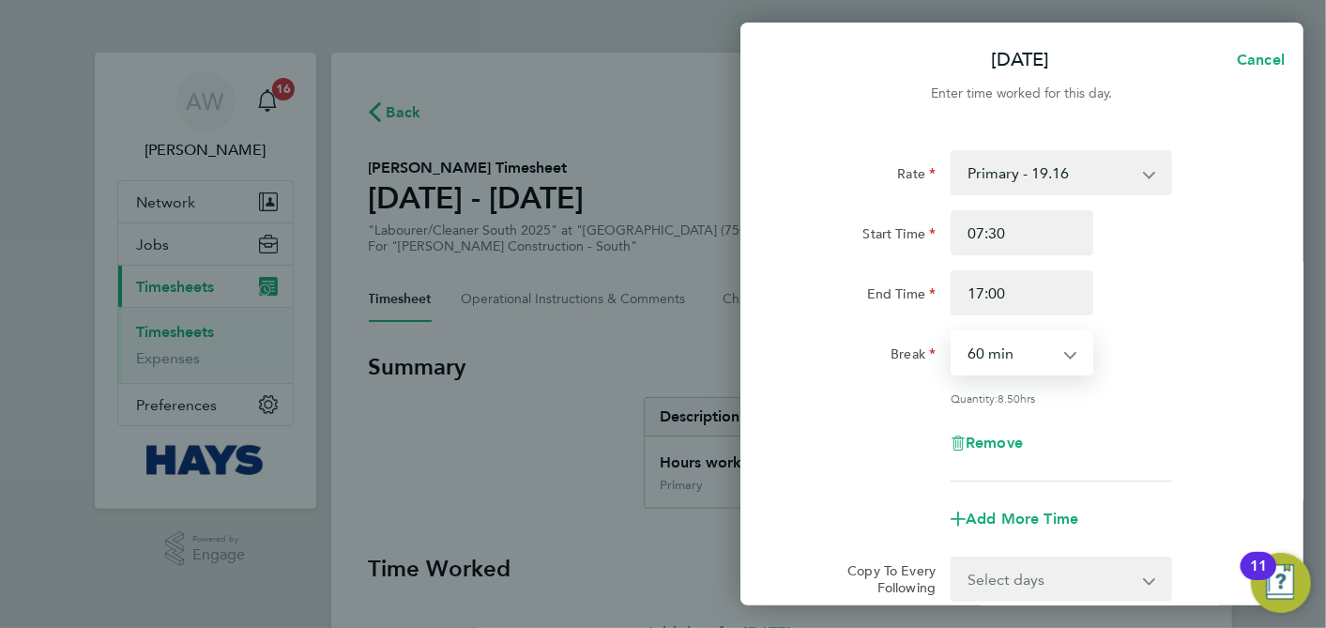
click at [1035, 339] on select "0 min 15 min 30 min 45 min 60 min 75 min 90 min" at bounding box center [1011, 352] width 116 height 41
select select "30"
click at [953, 332] on select "0 min 15 min 30 min 45 min 60 min 75 min 90 min" at bounding box center [1011, 352] width 116 height 41
click at [1037, 163] on select "Primary - 19.16" at bounding box center [1050, 172] width 195 height 41
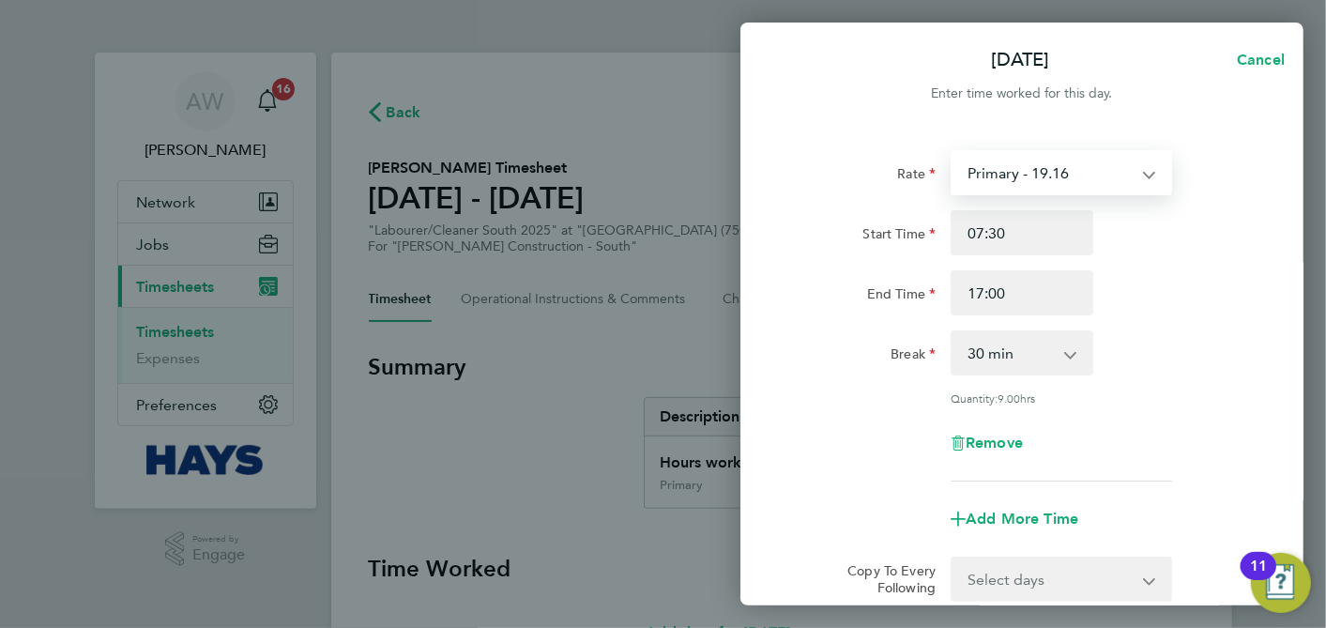
click at [1038, 172] on select "Primary - 19.16" at bounding box center [1050, 172] width 195 height 41
click at [1066, 172] on select "Primary - 19.16" at bounding box center [1050, 172] width 195 height 41
click at [1121, 174] on select "Primary - 19.16" at bounding box center [1050, 172] width 195 height 41
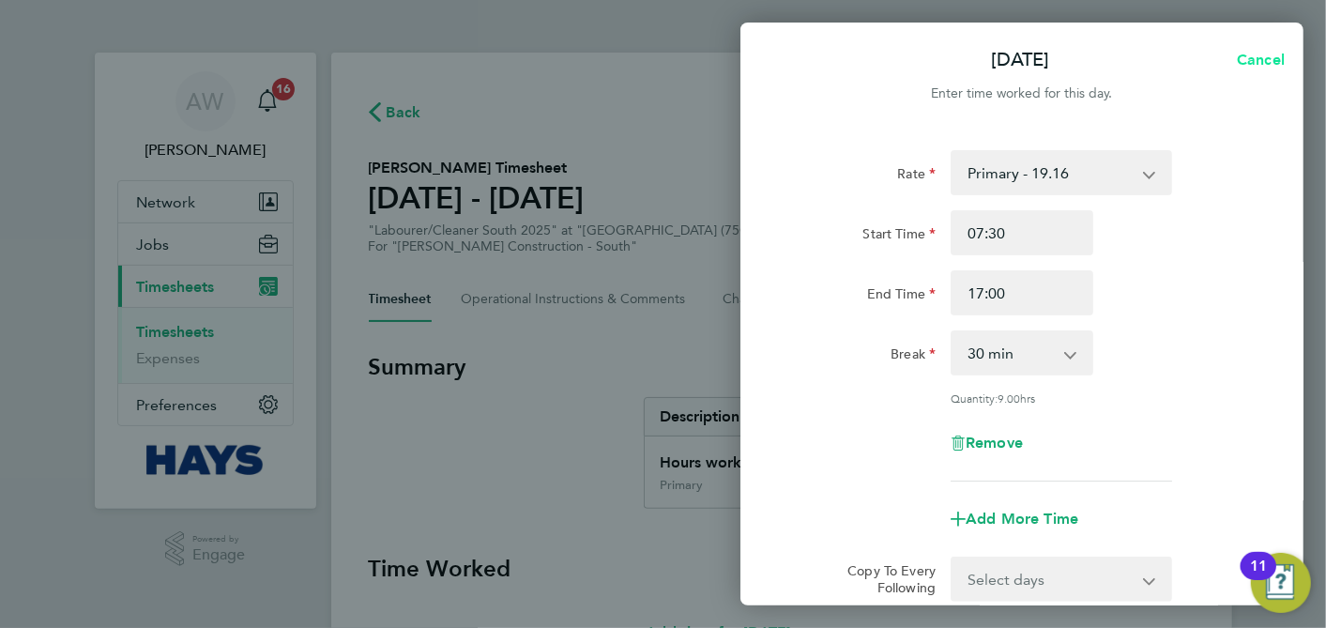
click at [1230, 54] on span "Cancel" at bounding box center [1255, 60] width 59 height 15
select select "60"
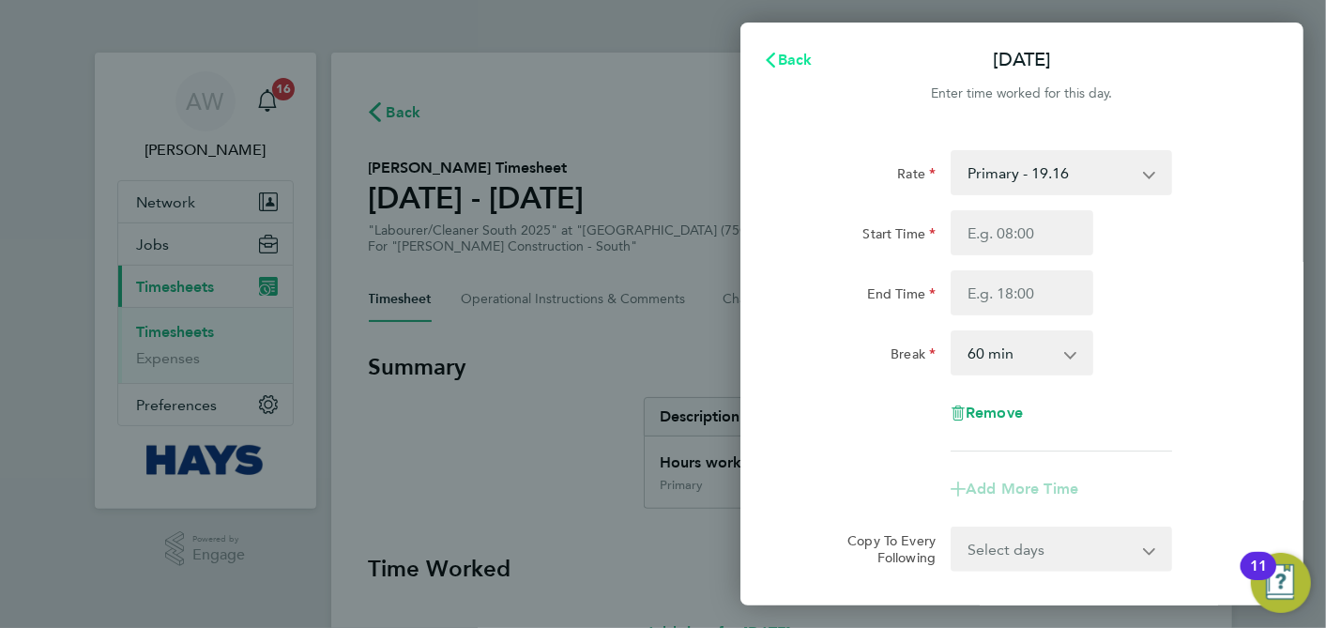
click at [790, 54] on span "Back" at bounding box center [795, 60] width 35 height 18
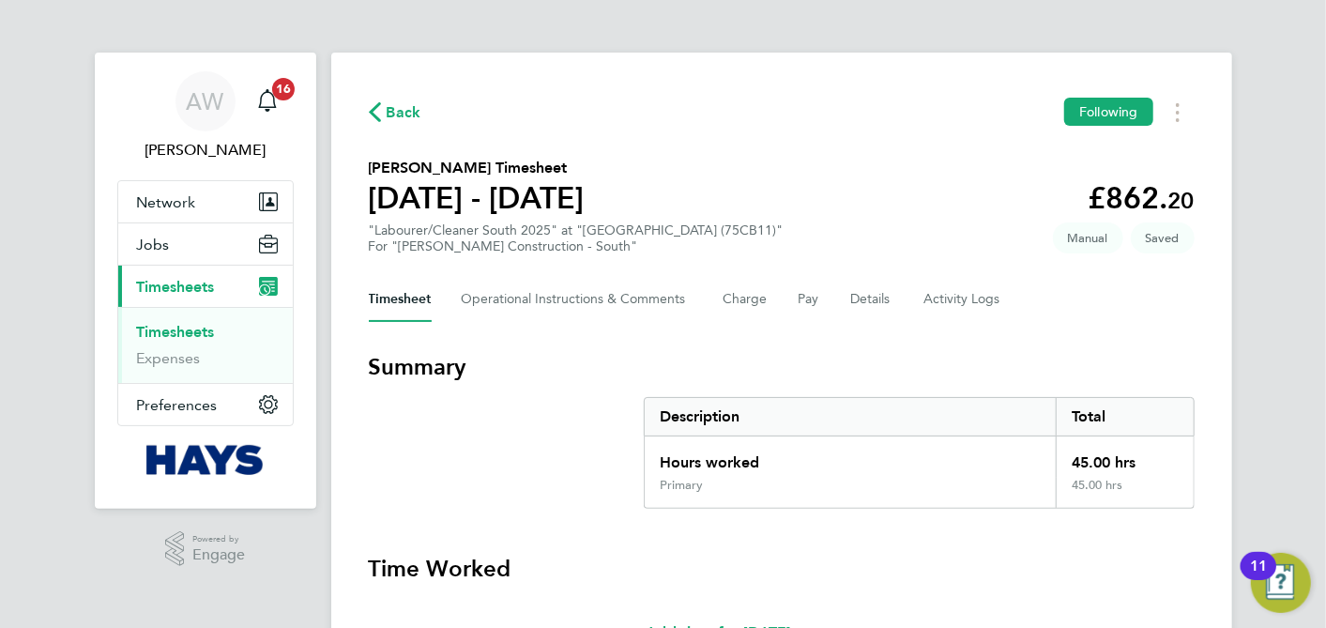
click at [167, 326] on link "Timesheets" at bounding box center [176, 332] width 78 height 18
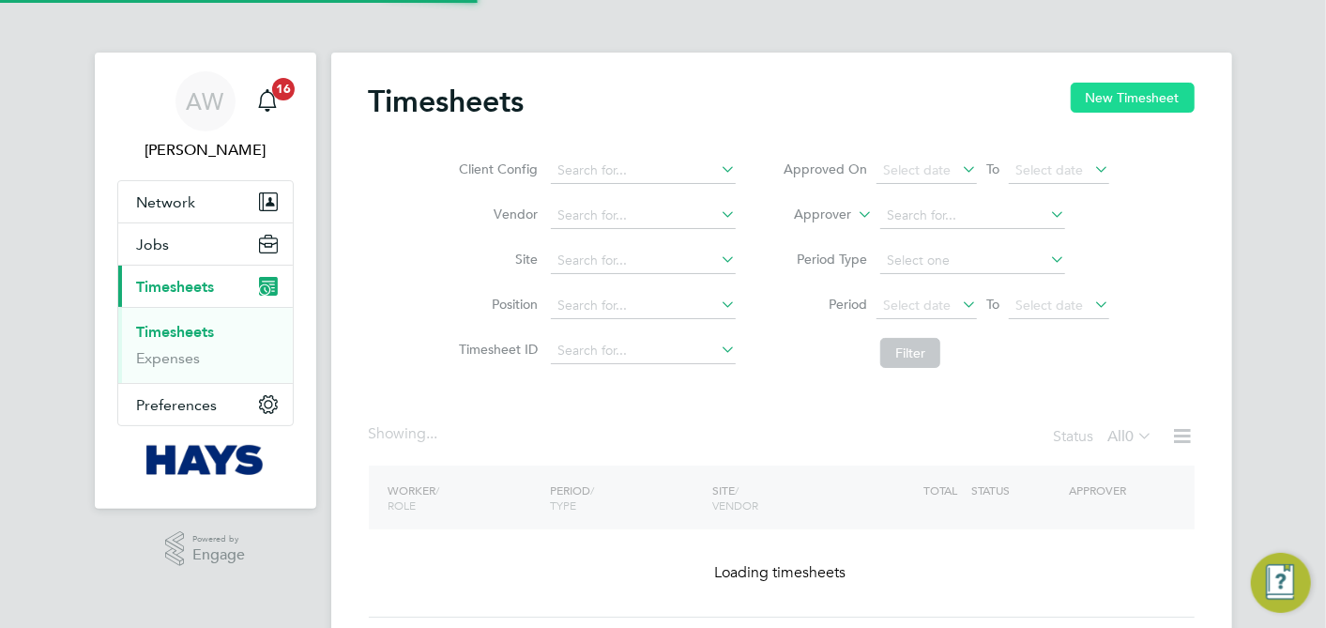
click at [1153, 91] on button "New Timesheet" at bounding box center [1133, 98] width 124 height 30
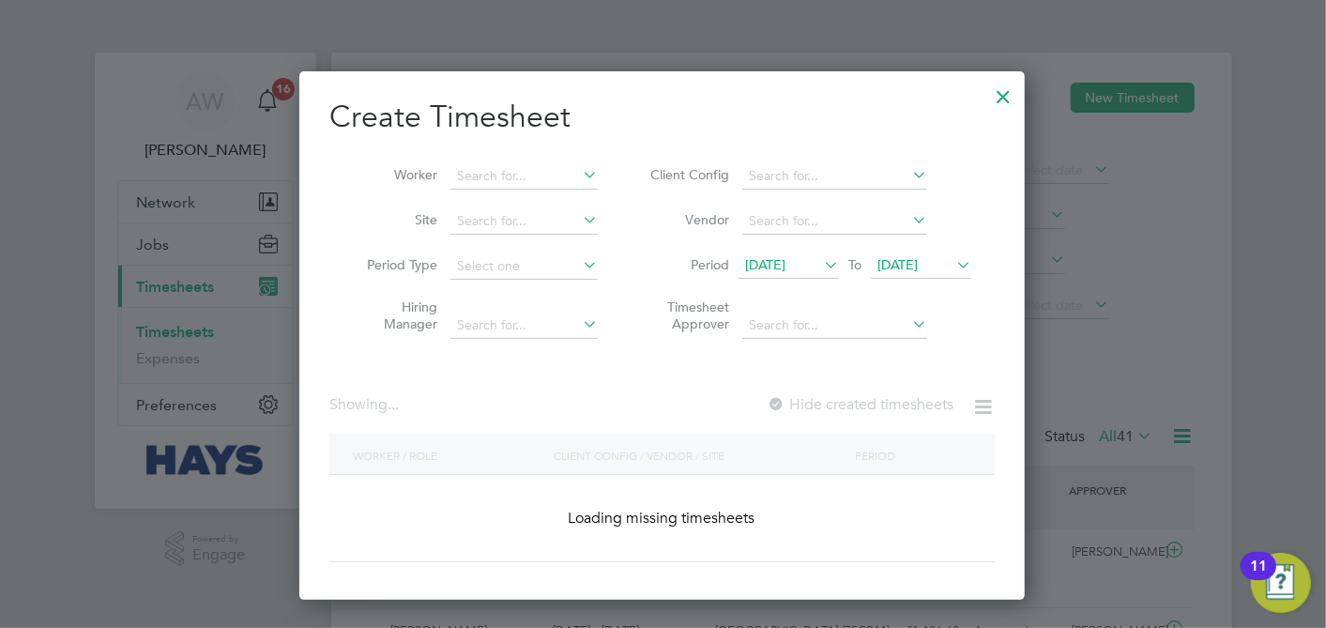
scroll to position [64, 162]
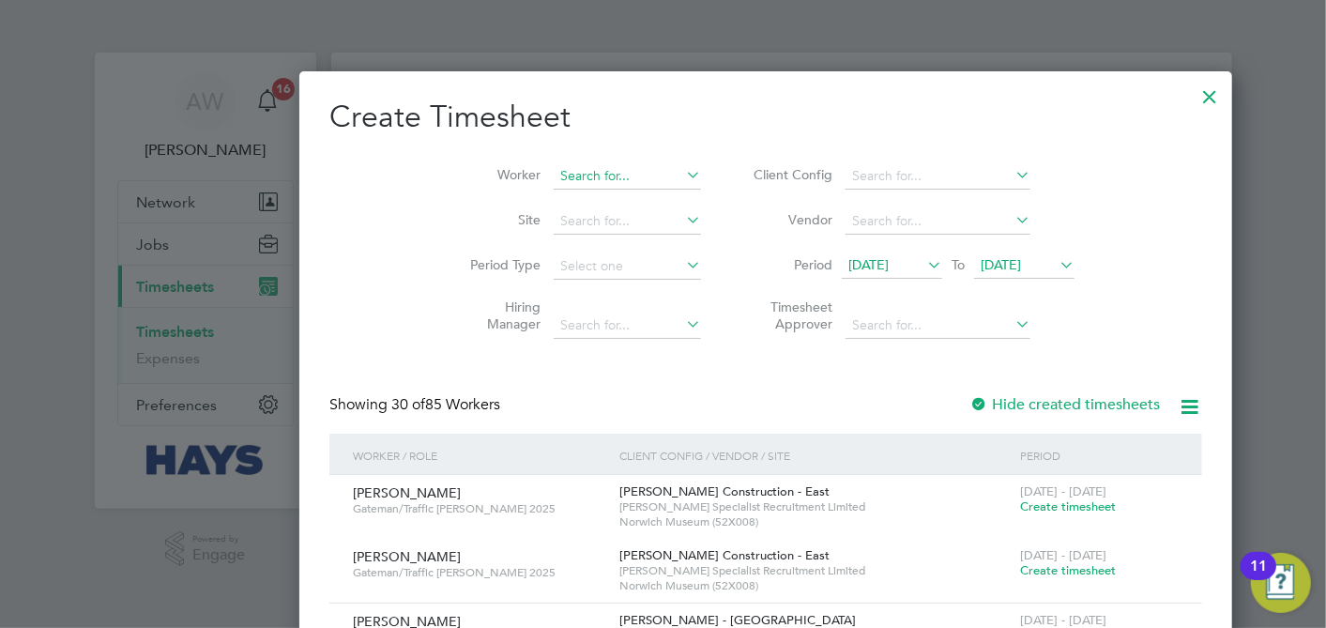
click at [554, 176] on input at bounding box center [627, 176] width 147 height 26
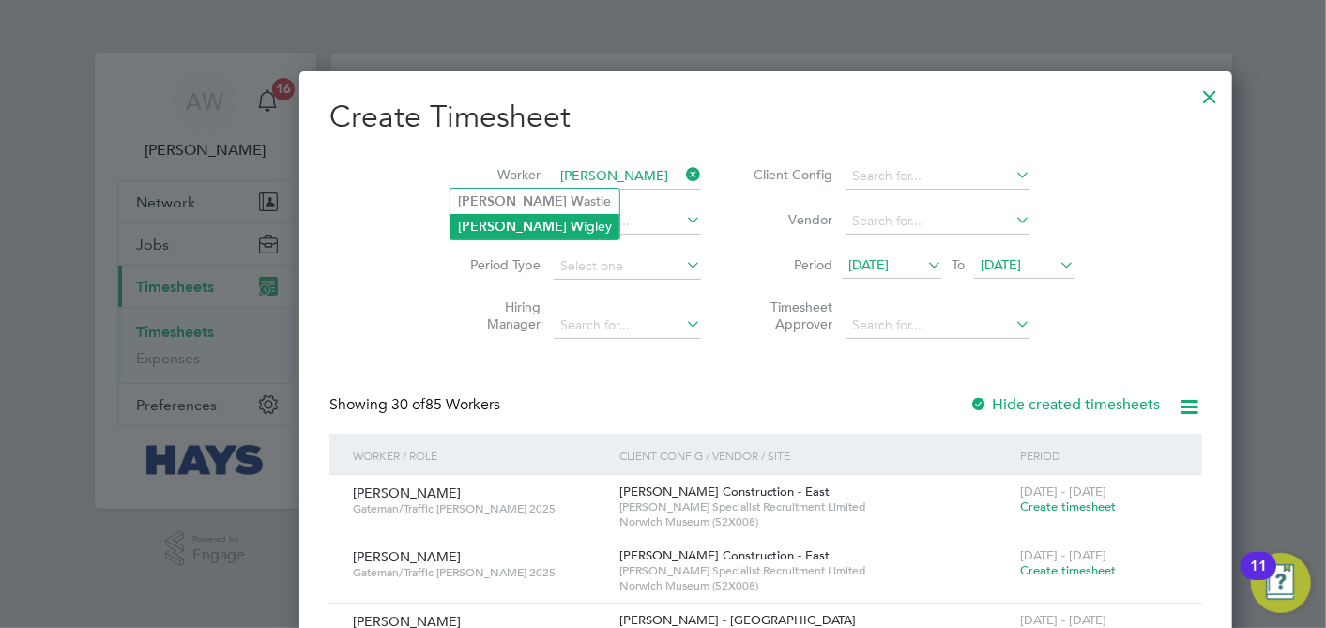
click at [538, 221] on li "Luke W igley" at bounding box center [535, 226] width 169 height 25
type input "Luke Wigley"
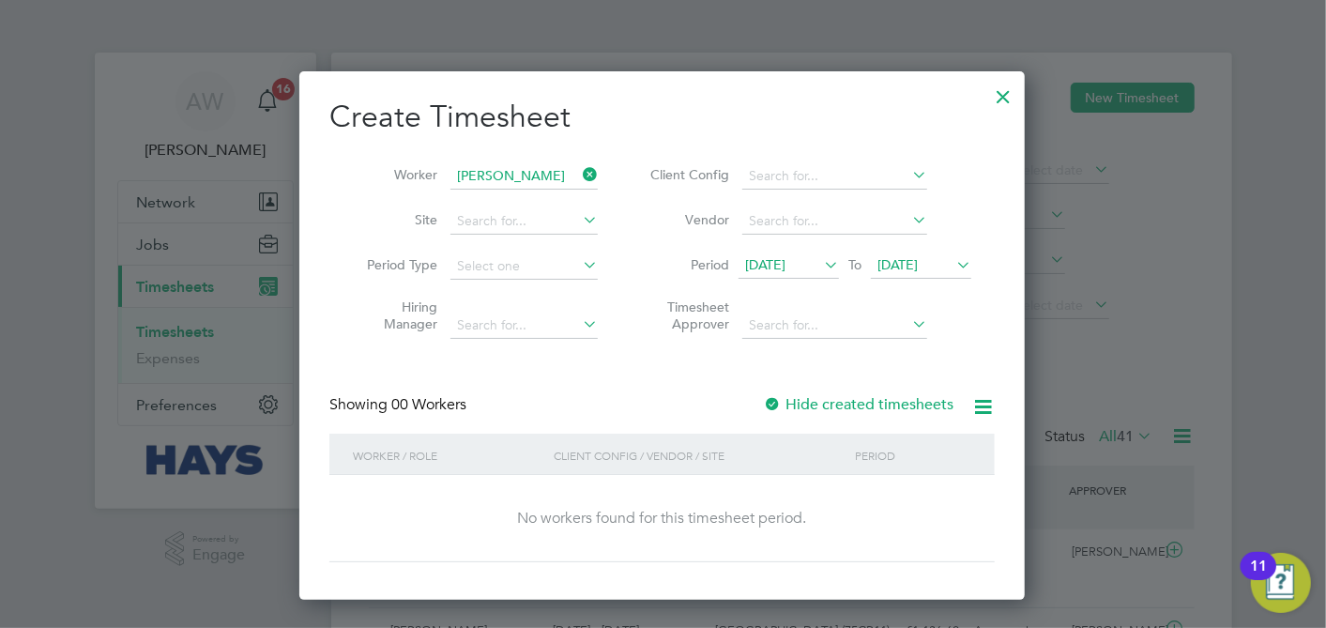
click at [914, 272] on span "[DATE]" at bounding box center [921, 265] width 100 height 25
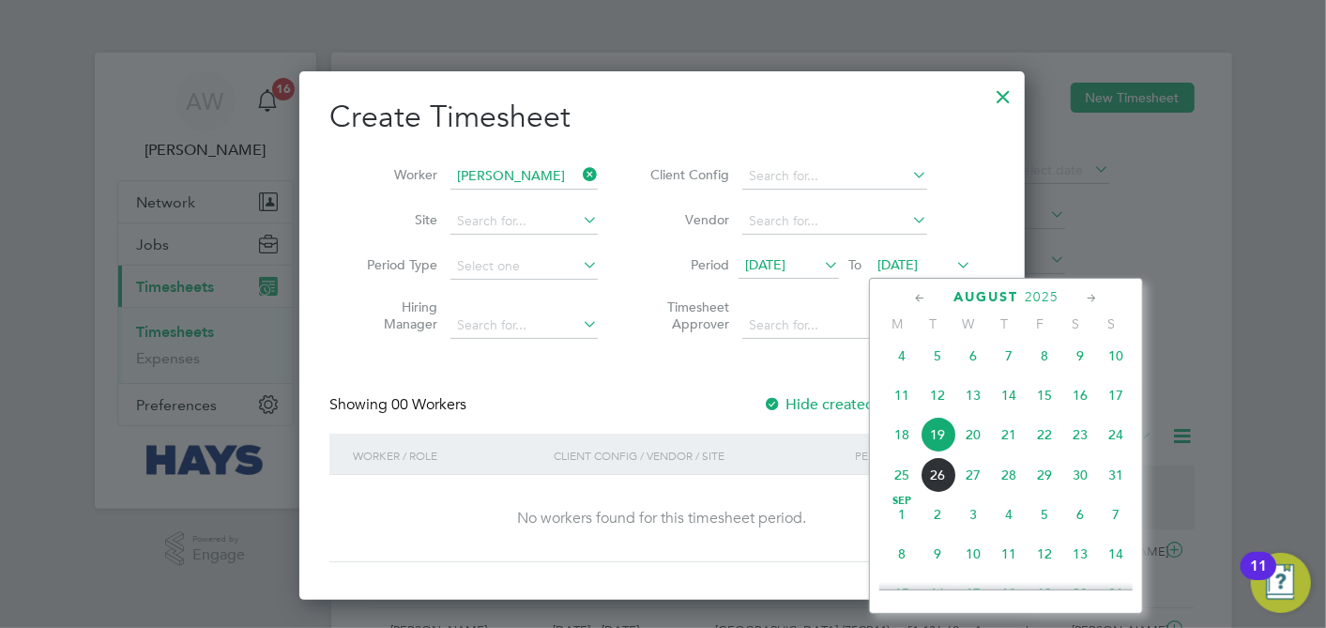
click at [1003, 483] on span "28" at bounding box center [1009, 475] width 36 height 36
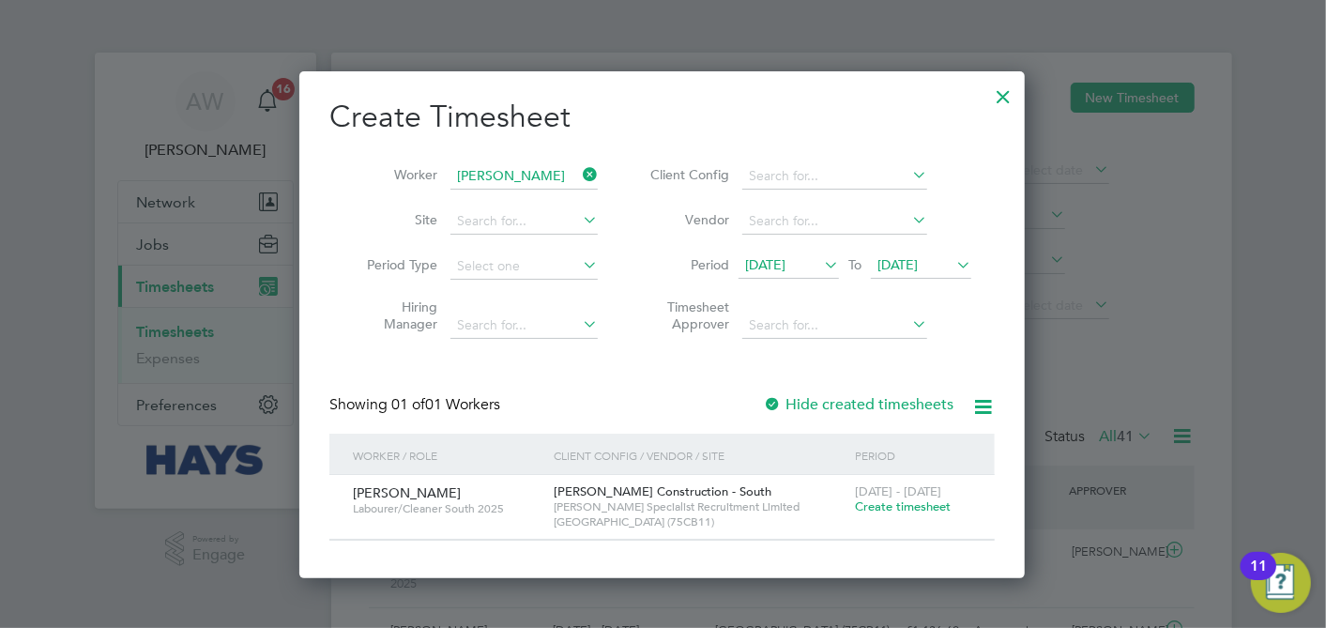
click at [918, 263] on span "28 Aug 2025" at bounding box center [898, 264] width 40 height 17
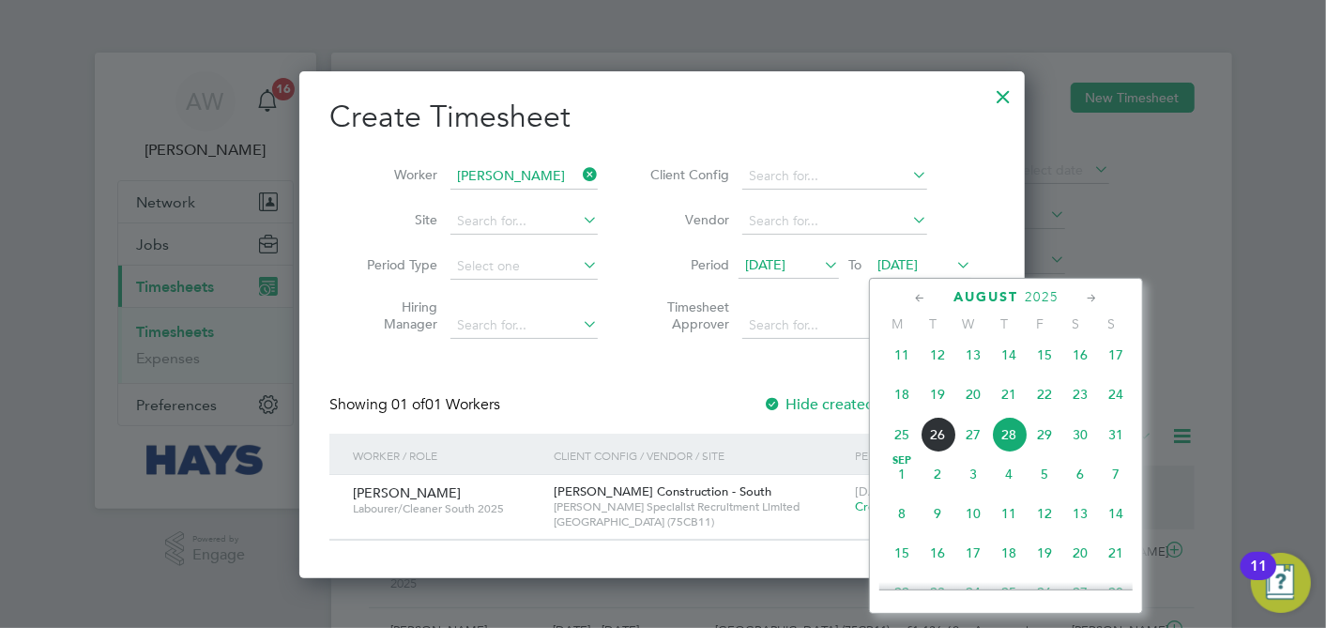
click at [942, 438] on span "26" at bounding box center [938, 435] width 36 height 36
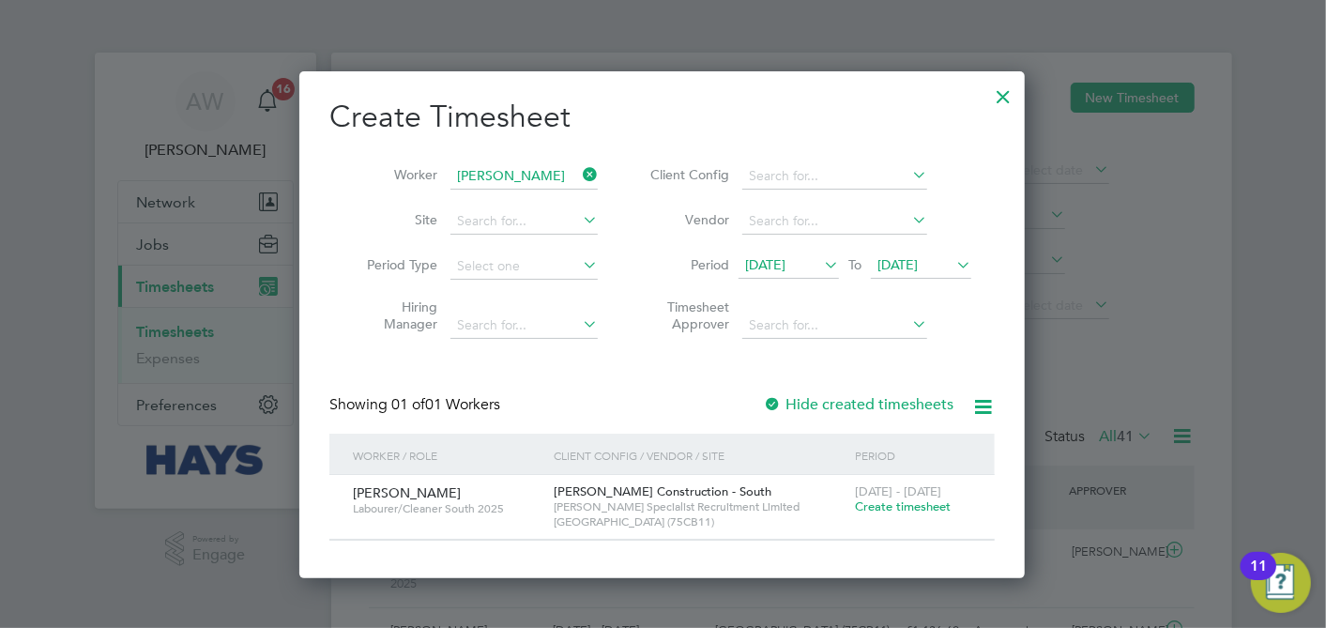
click at [918, 268] on span "26 Aug 2025" at bounding box center [898, 264] width 40 height 17
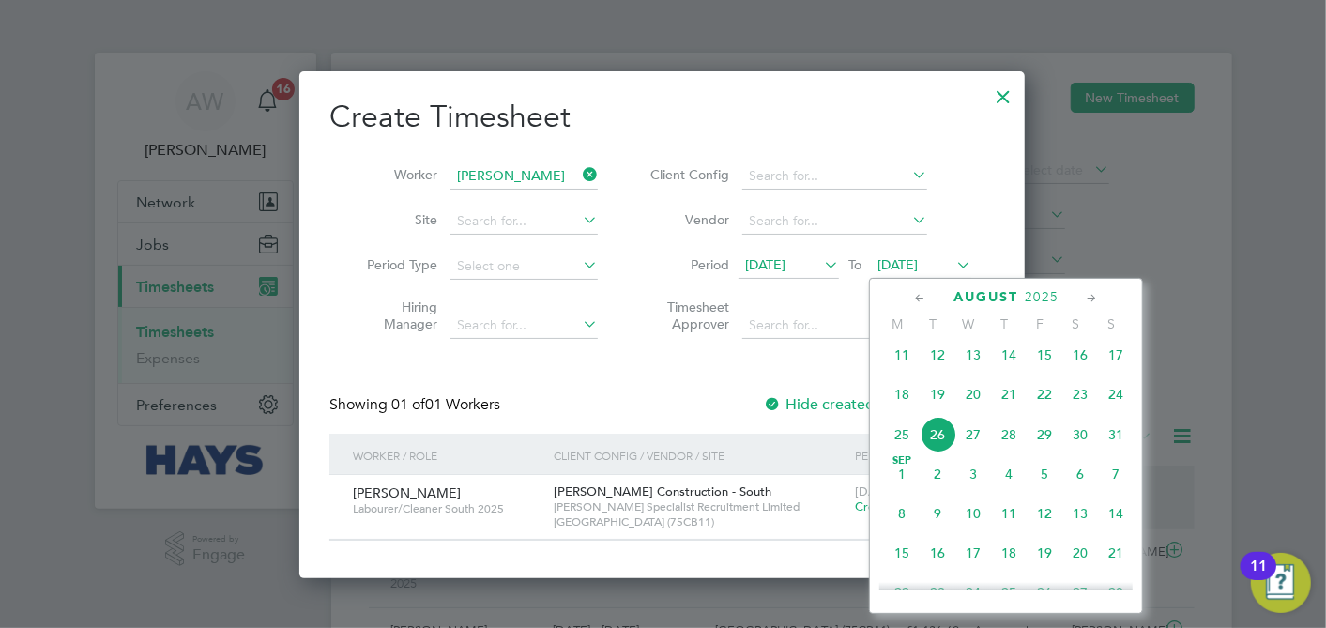
click at [1044, 402] on span "22" at bounding box center [1045, 394] width 36 height 36
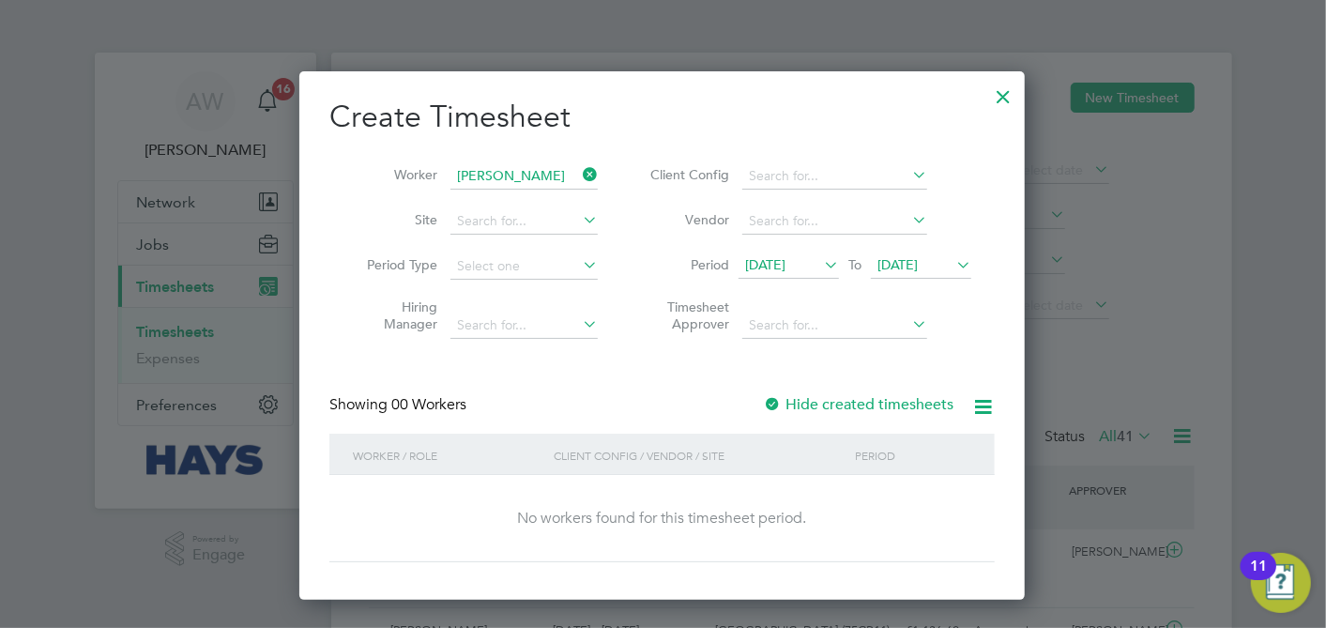
click at [774, 402] on div at bounding box center [772, 405] width 19 height 19
click at [1004, 94] on div at bounding box center [1004, 92] width 34 height 34
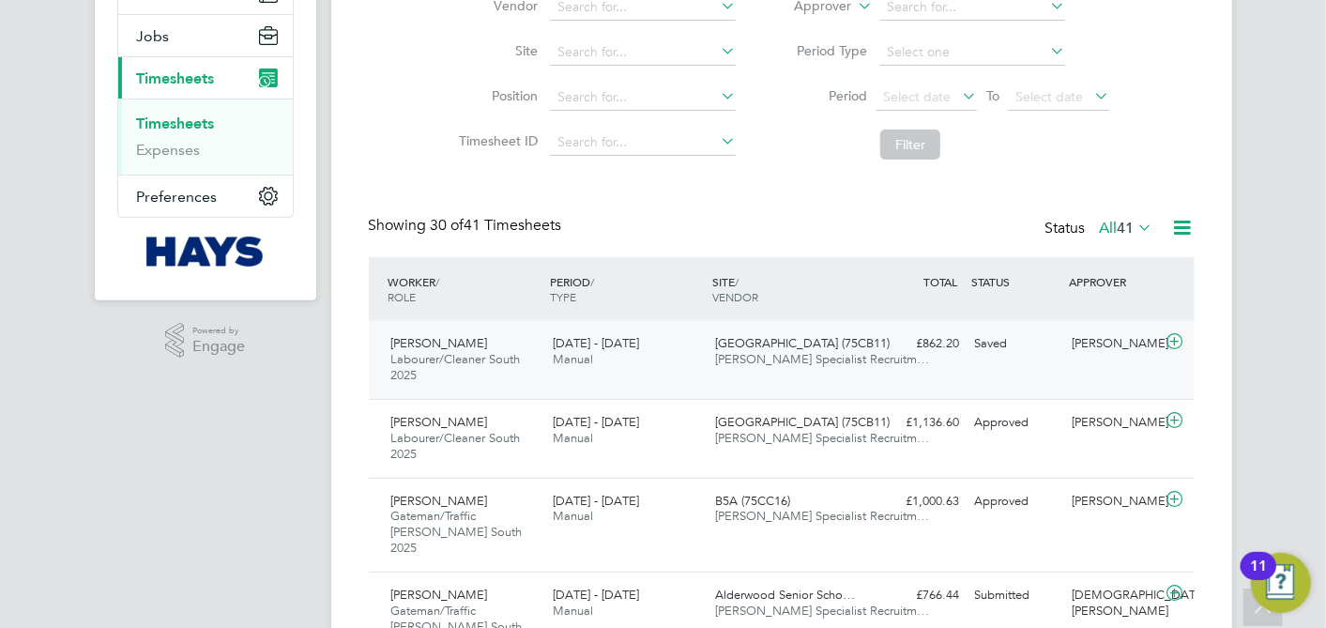
click at [1009, 373] on div "Luke Wigley Labourer/Cleaner South 2025 16 - 22 Aug 2025 16 - 22 Aug 2025 Manua…" at bounding box center [782, 360] width 826 height 78
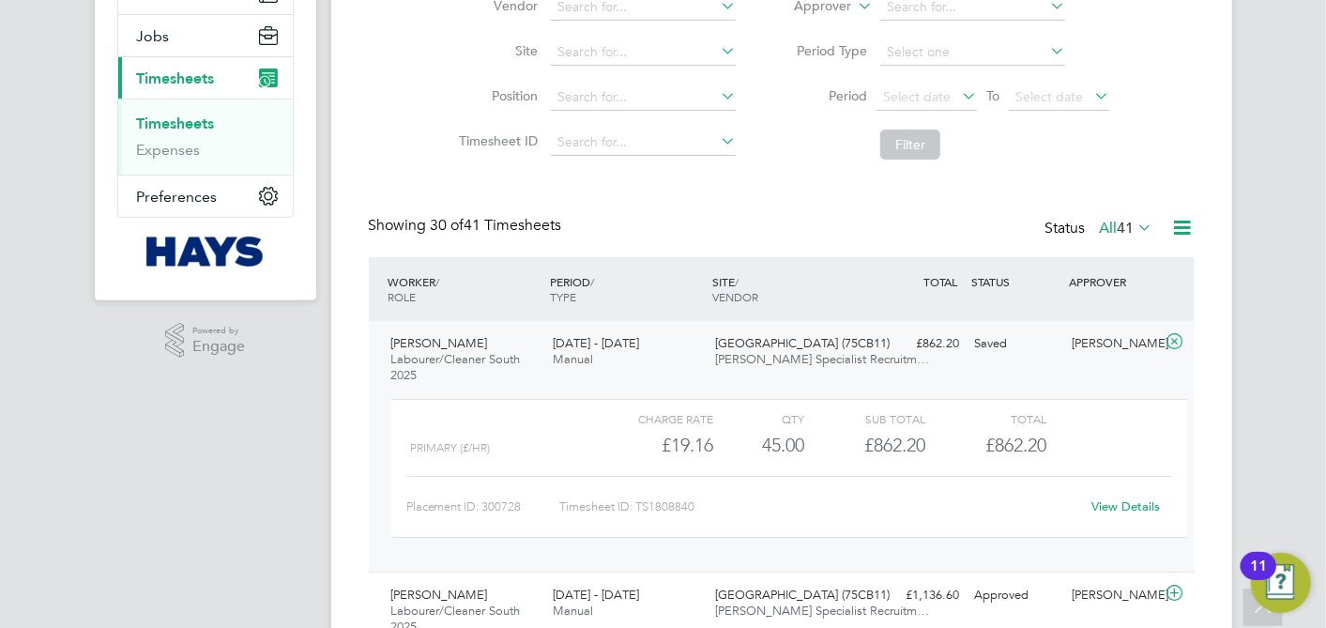
click at [1118, 514] on div "View Details" at bounding box center [1127, 507] width 92 height 30
click at [1117, 508] on link "View Details" at bounding box center [1126, 506] width 69 height 16
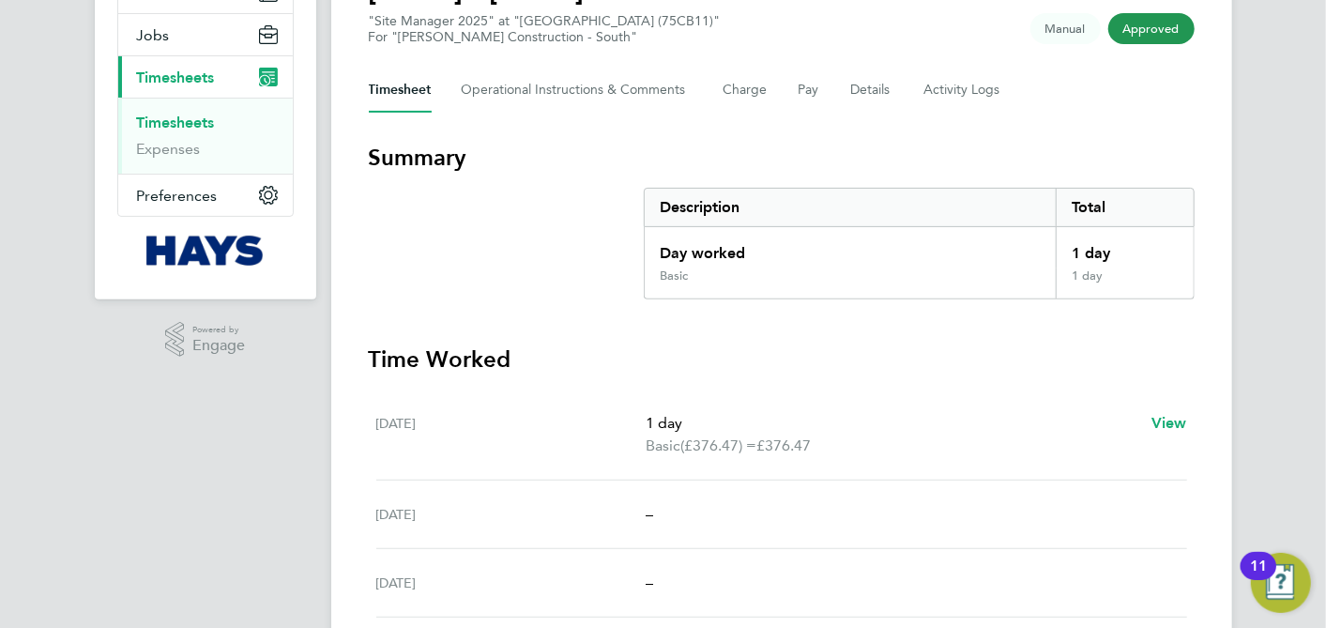
scroll to position [208, 0]
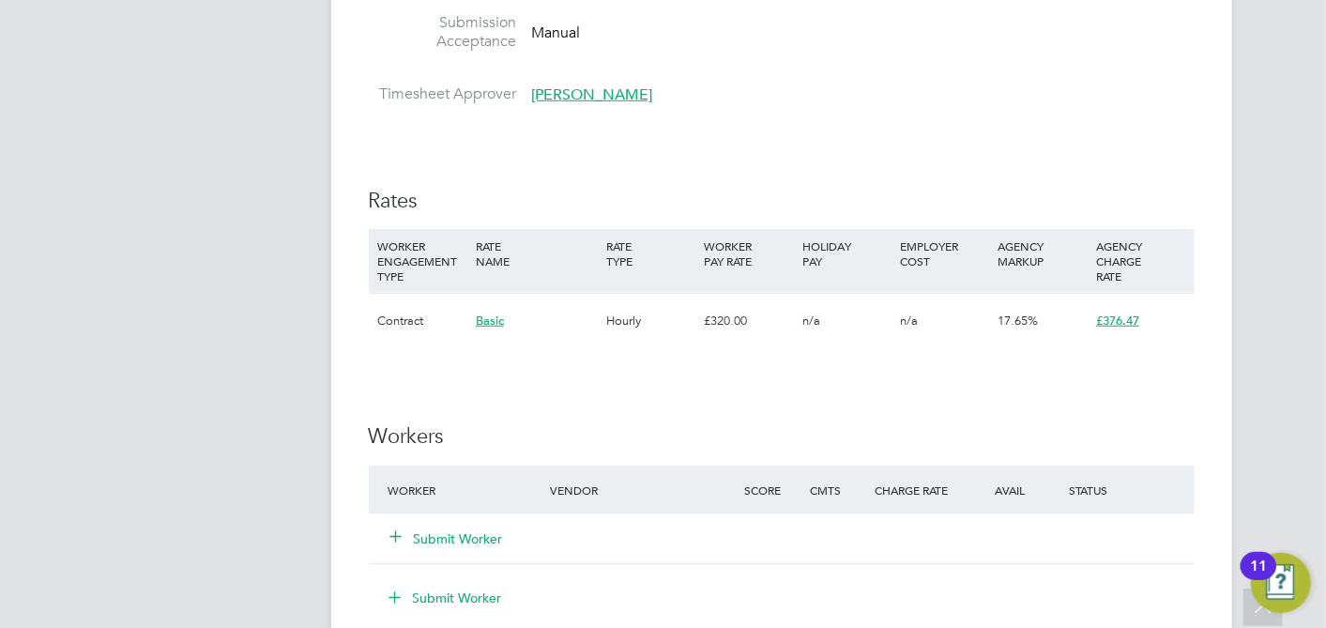
scroll to position [939, 0]
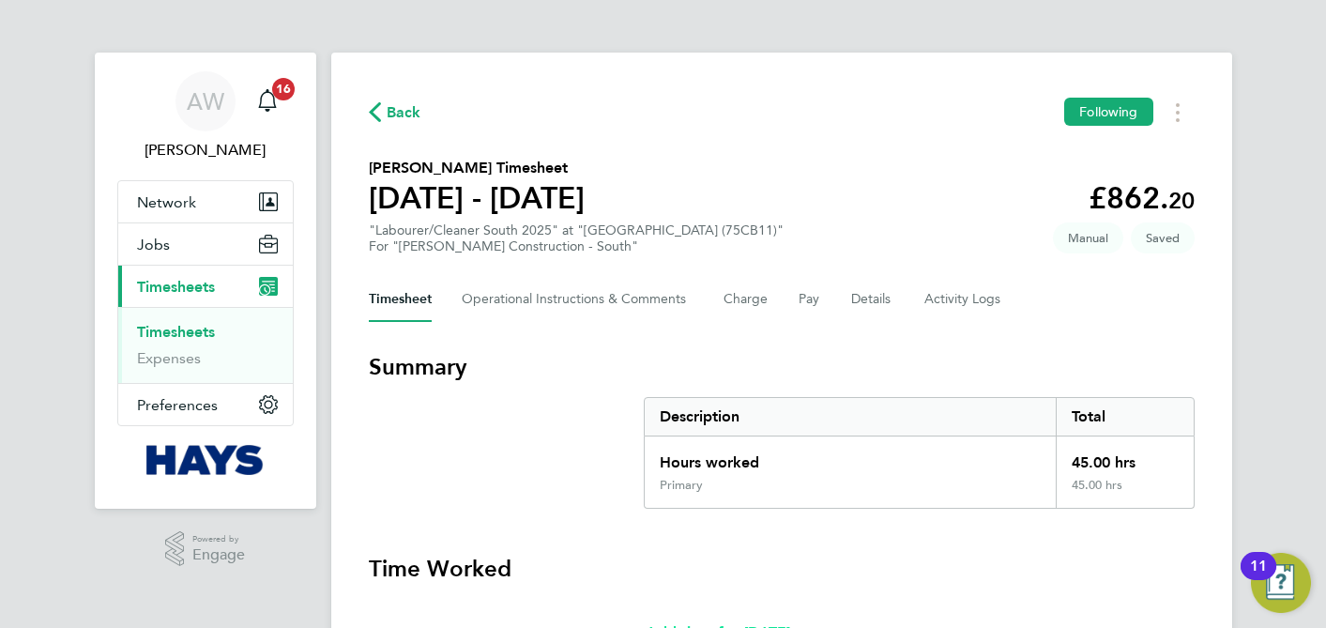
scroll to position [417, 0]
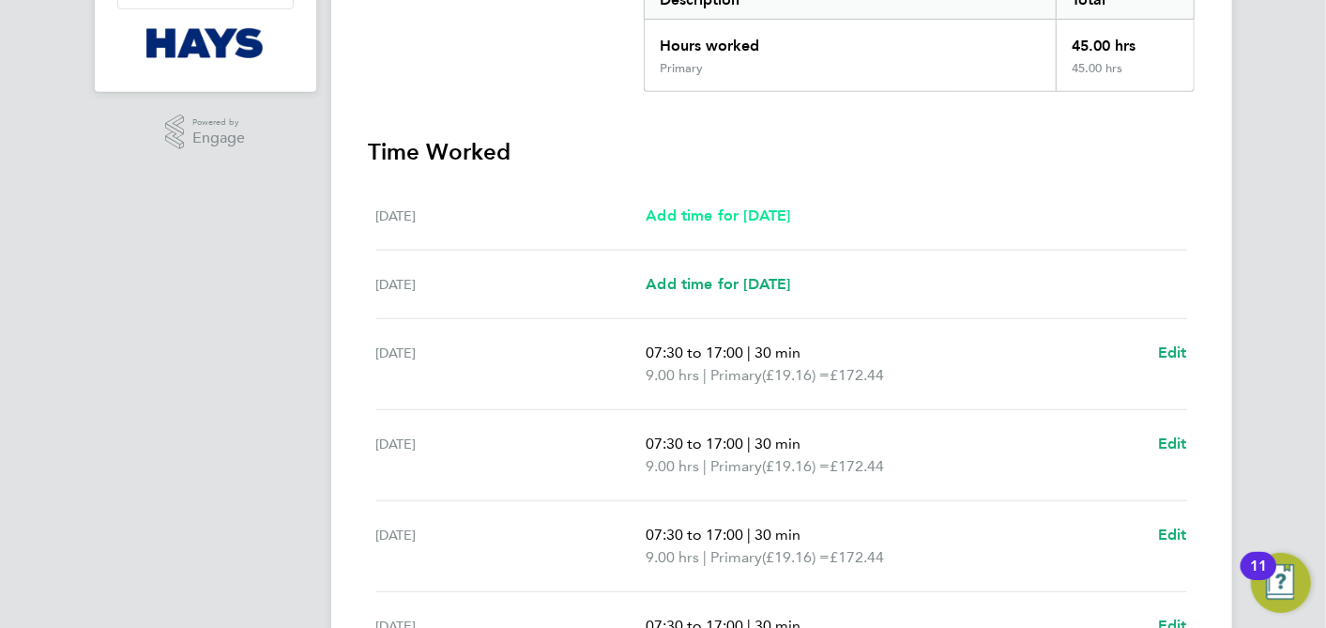
click at [763, 205] on link "Add time for [DATE]" at bounding box center [718, 216] width 145 height 23
select select "60"
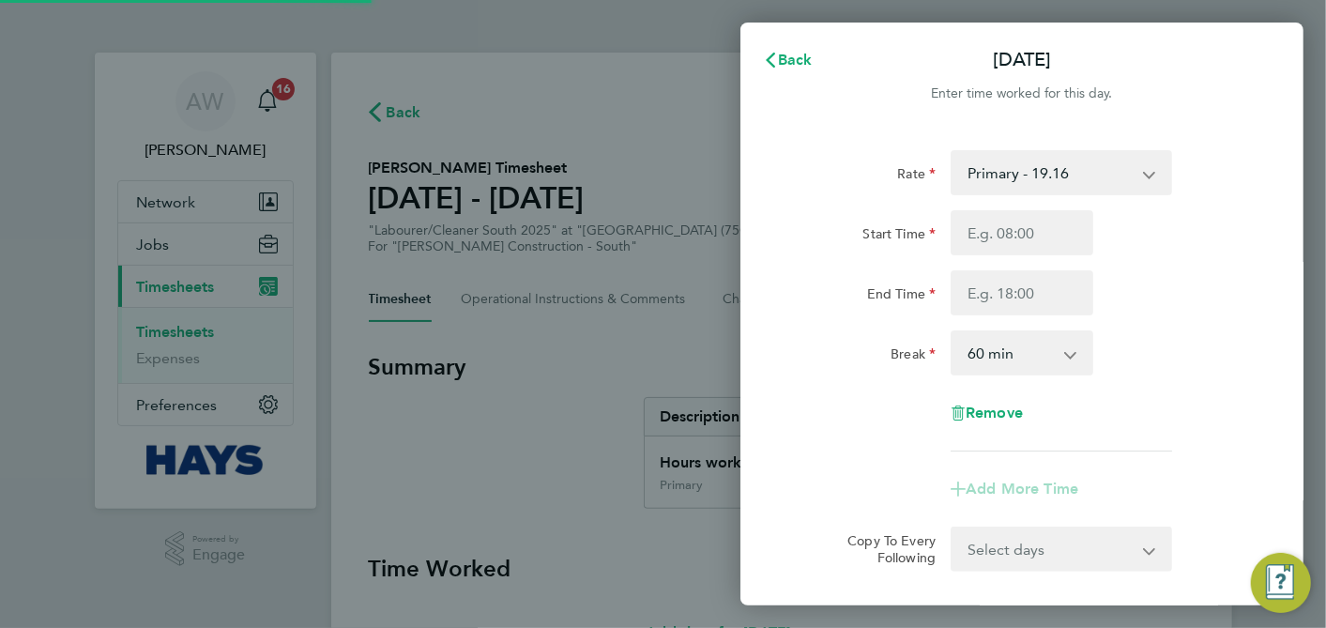
click at [991, 169] on select "Primary - 19.16 Overtime - 27.44" at bounding box center [1050, 172] width 195 height 41
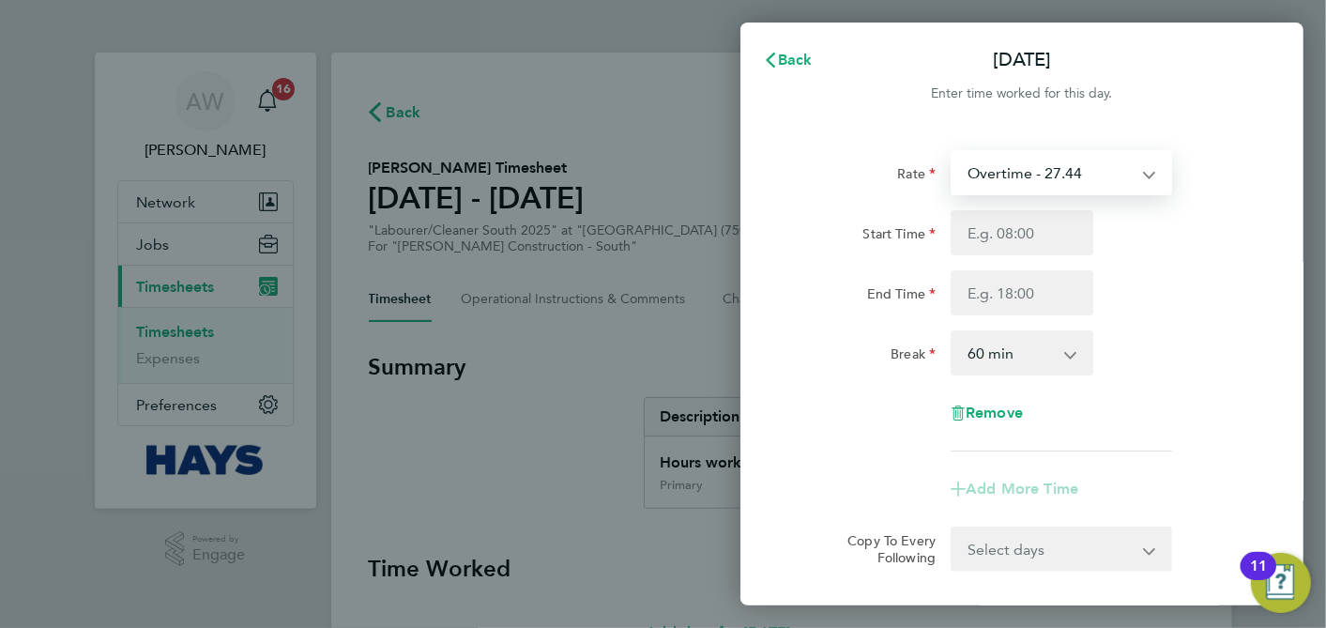
select select "60"
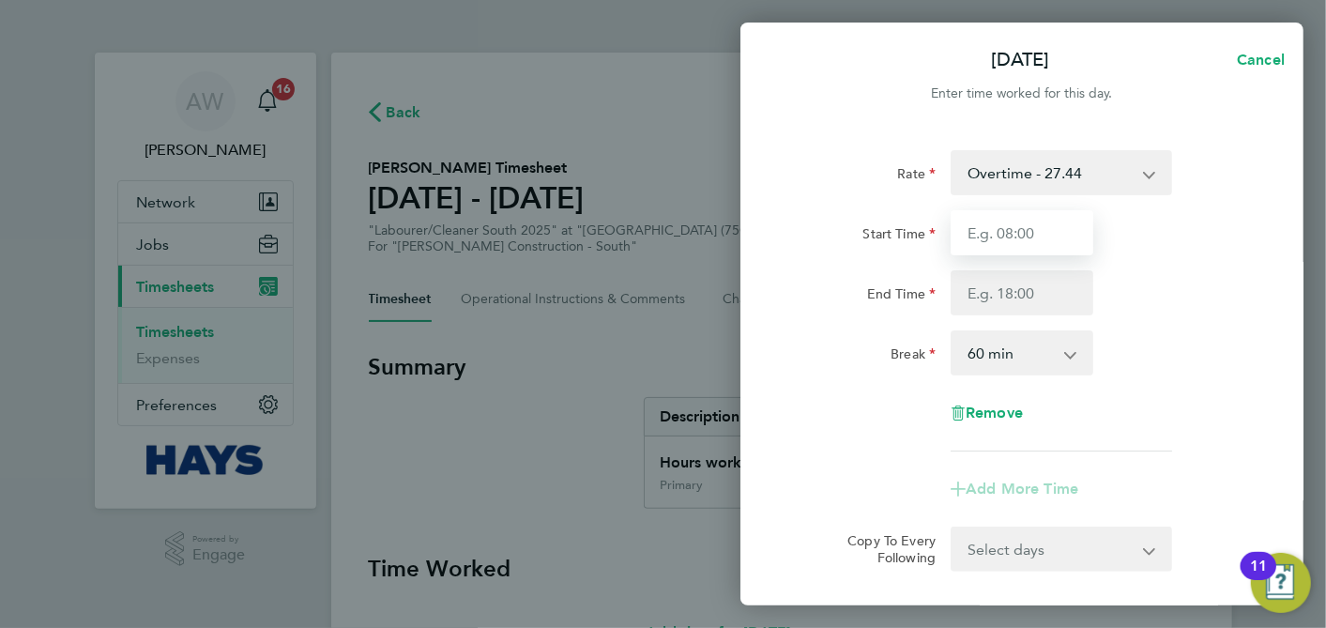
click at [1024, 230] on input "Start Time" at bounding box center [1022, 232] width 143 height 45
type input "07:30"
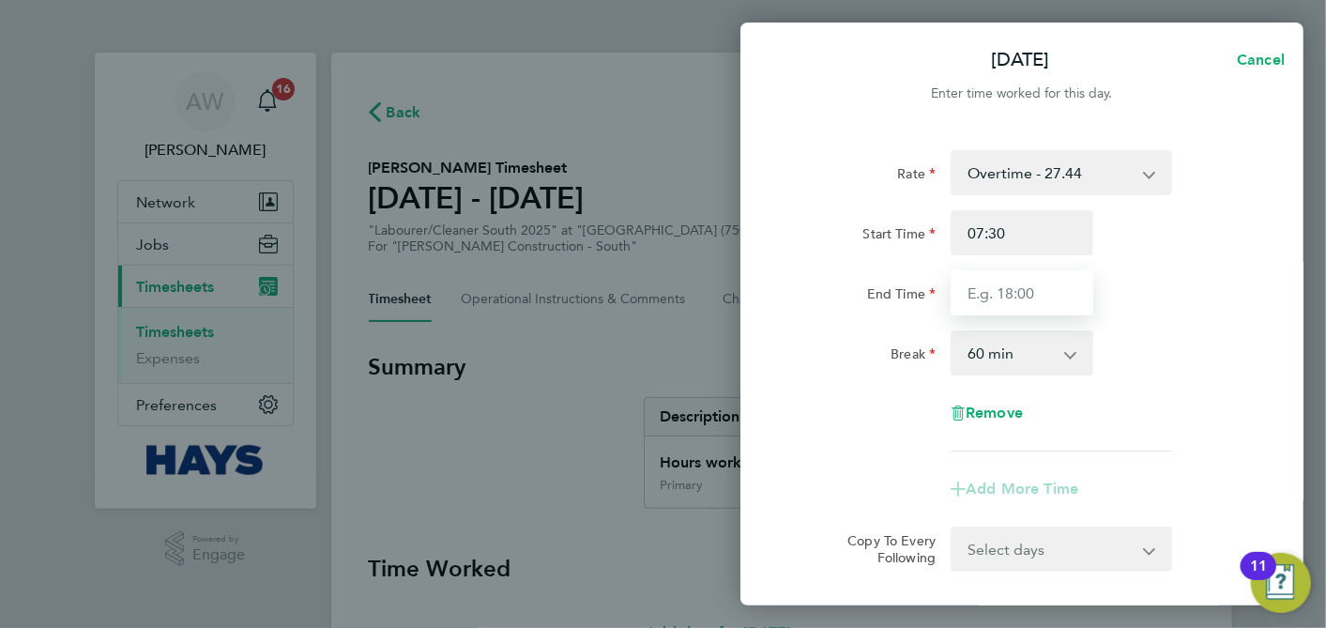
click at [1037, 287] on input "End Time" at bounding box center [1022, 292] width 143 height 45
type input "17:00"
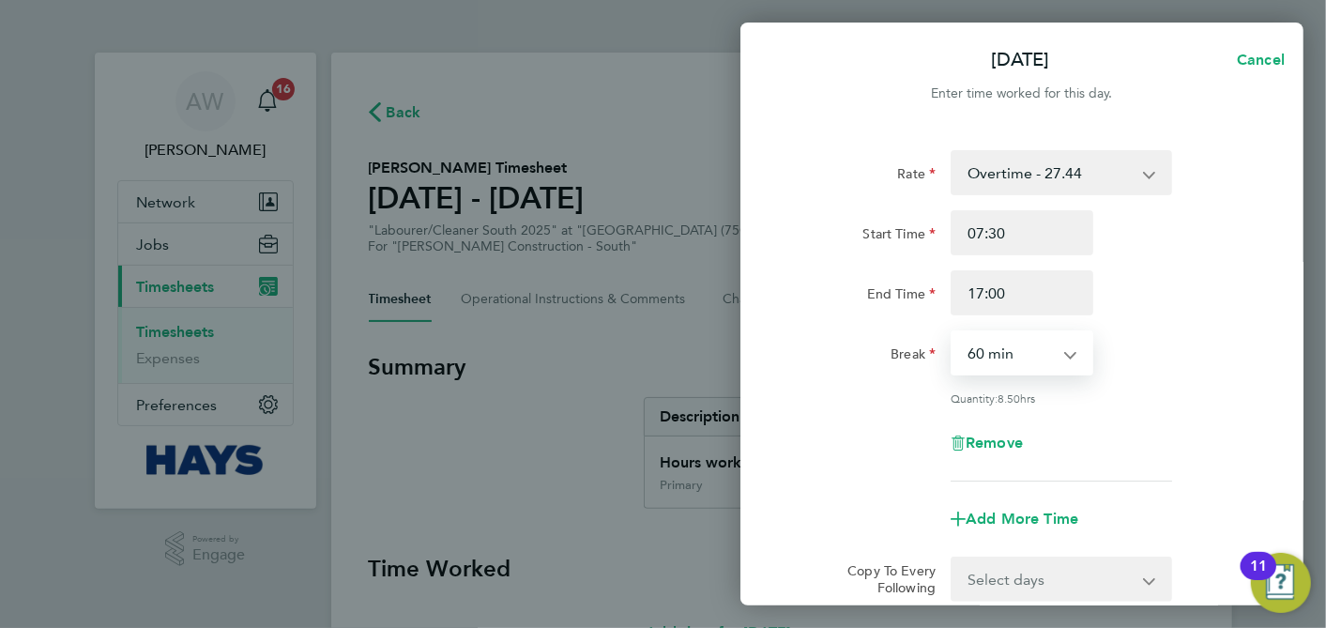
click at [1034, 363] on select "0 min 15 min 30 min 45 min 60 min 75 min 90 min" at bounding box center [1011, 352] width 116 height 41
select select "30"
click at [953, 332] on select "0 min 15 min 30 min 45 min 60 min 75 min 90 min" at bounding box center [1011, 352] width 116 height 41
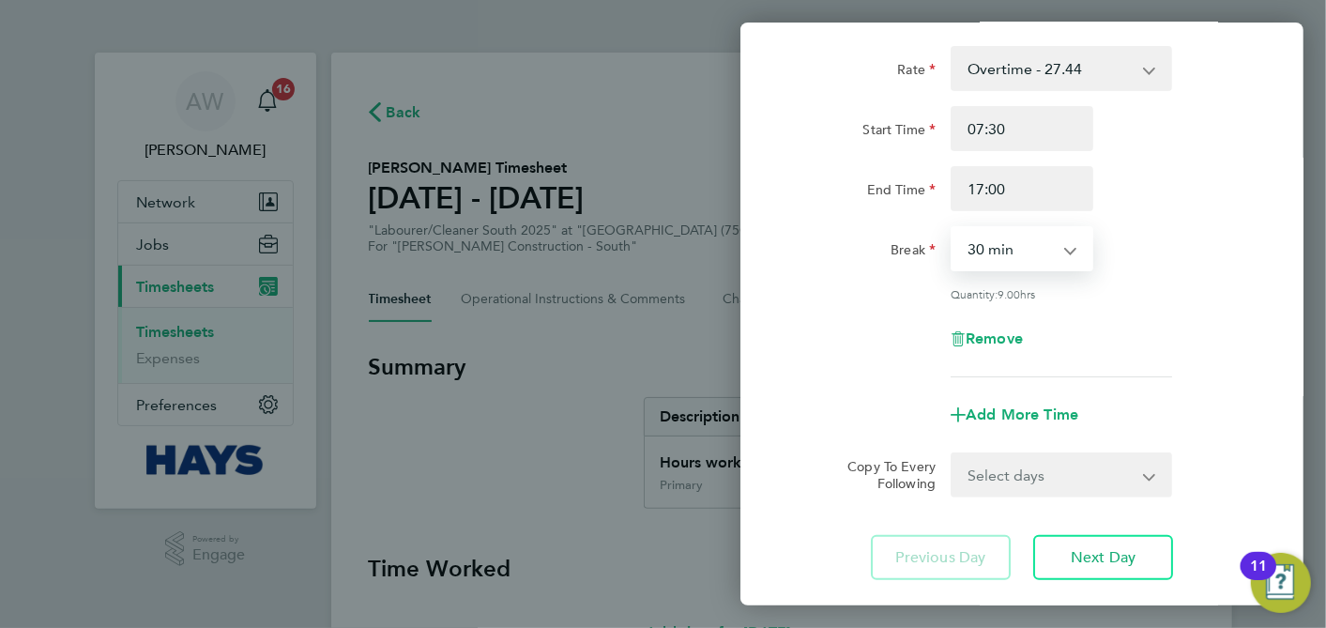
click at [1039, 468] on select "Select days Day Weekday (Mon-Fri) [DATE] [DATE] [DATE] [DATE] [DATE] [DATE]" at bounding box center [1051, 474] width 197 height 41
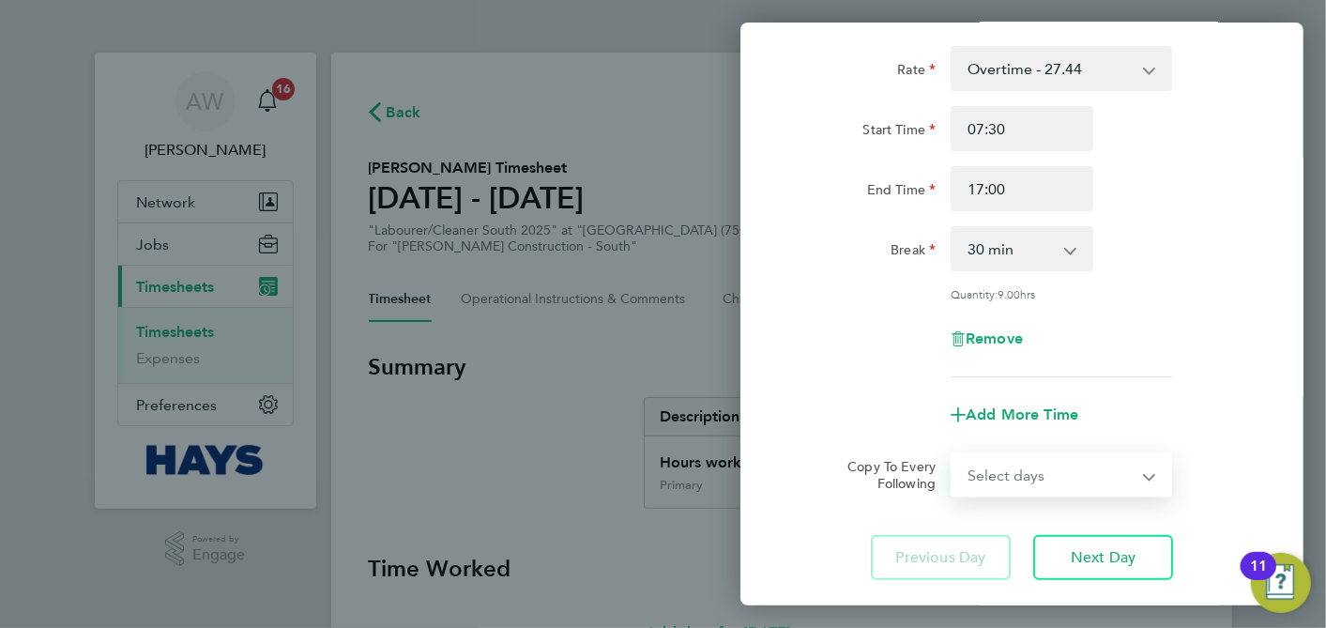
select select "SUN"
click at [953, 454] on select "Select days Day Weekday (Mon-Fri) [DATE] [DATE] [DATE] [DATE] [DATE] [DATE]" at bounding box center [1051, 474] width 197 height 41
select select "[DATE]"
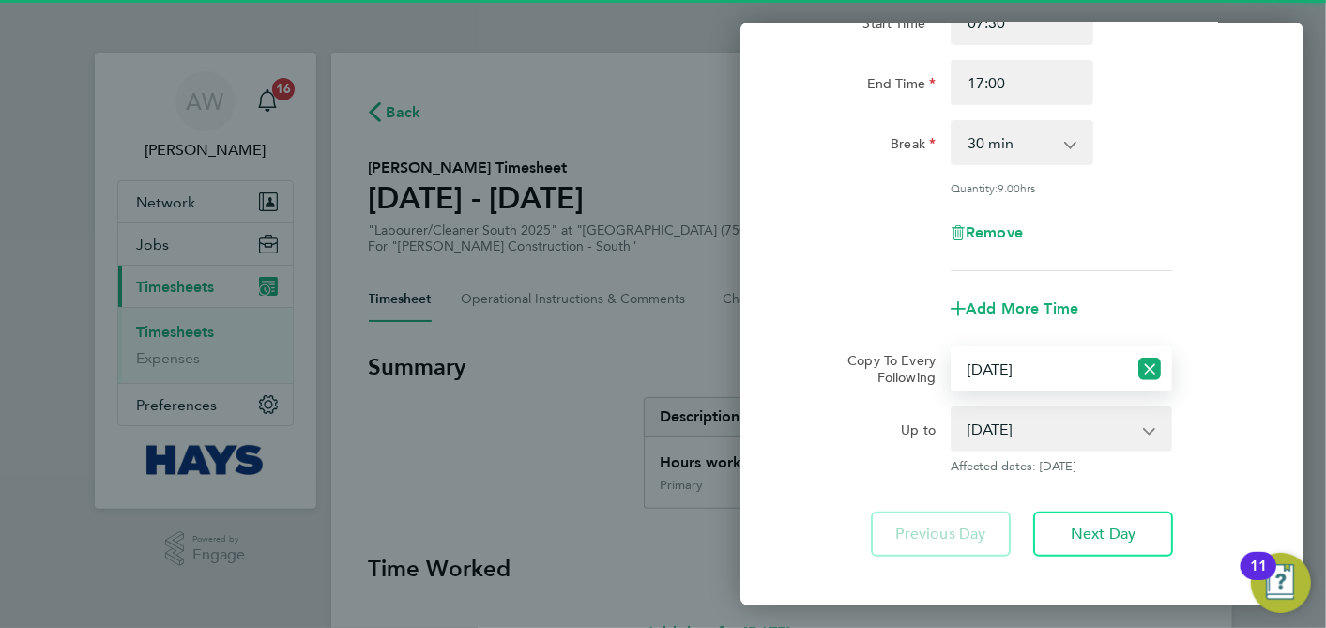
scroll to position [301, 0]
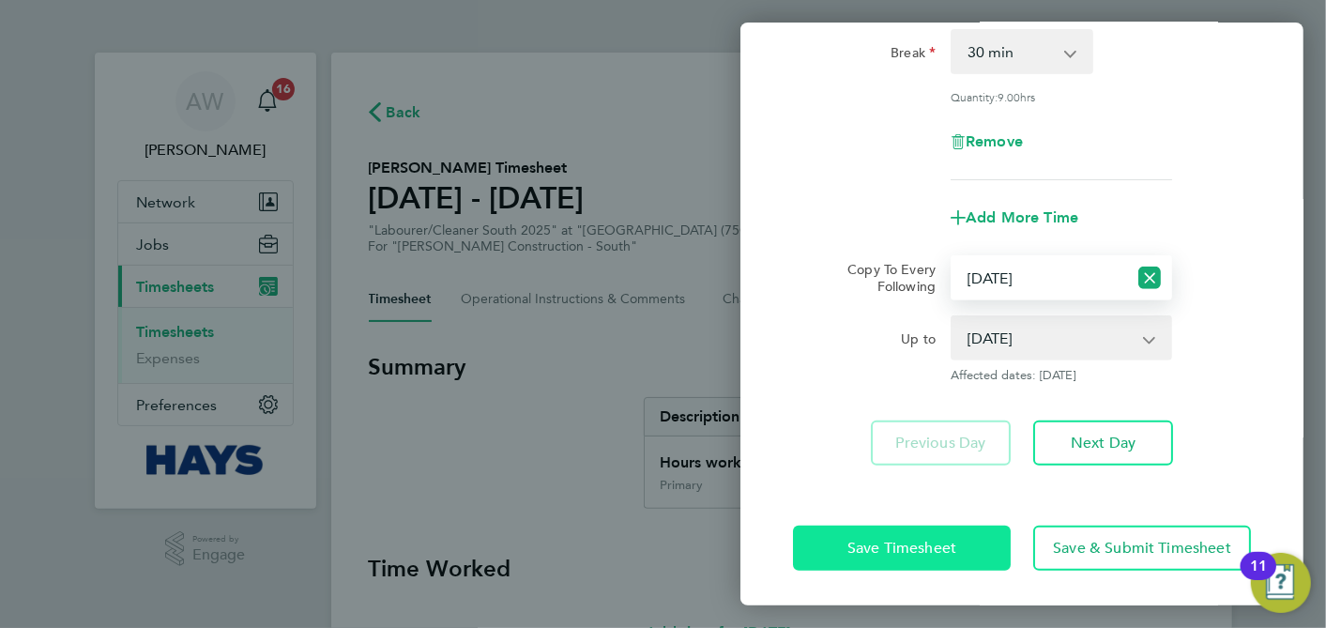
click at [959, 549] on button "Save Timesheet" at bounding box center [902, 548] width 218 height 45
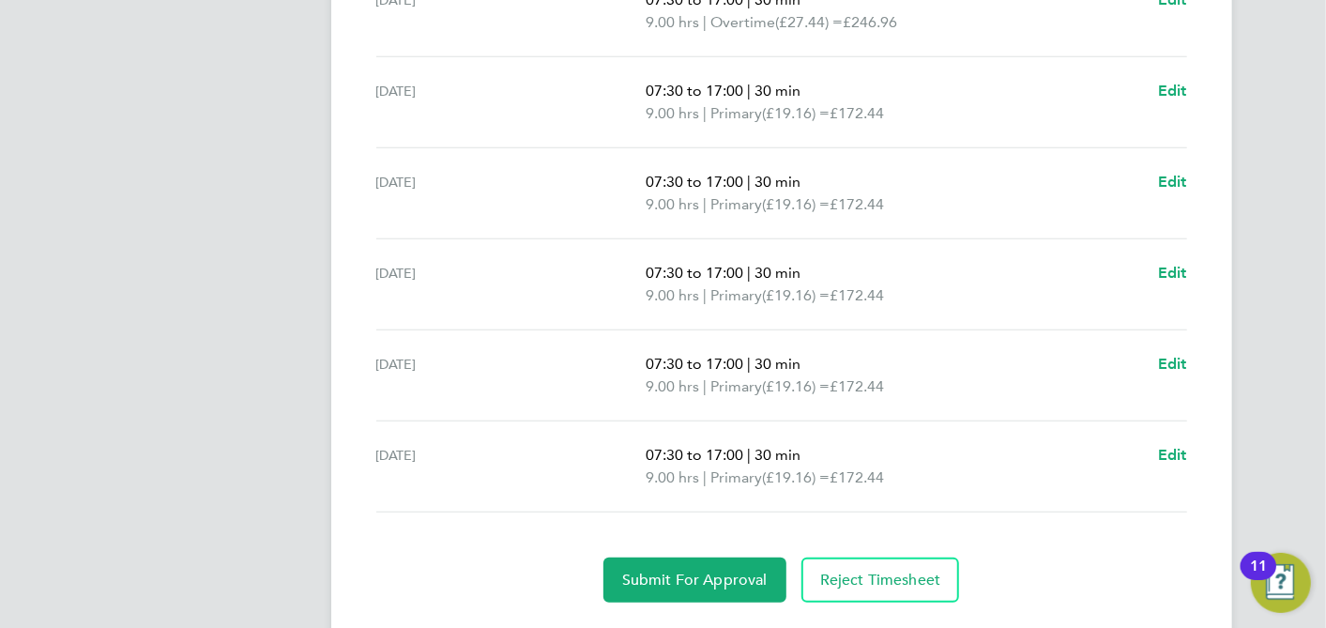
scroll to position [789, 0]
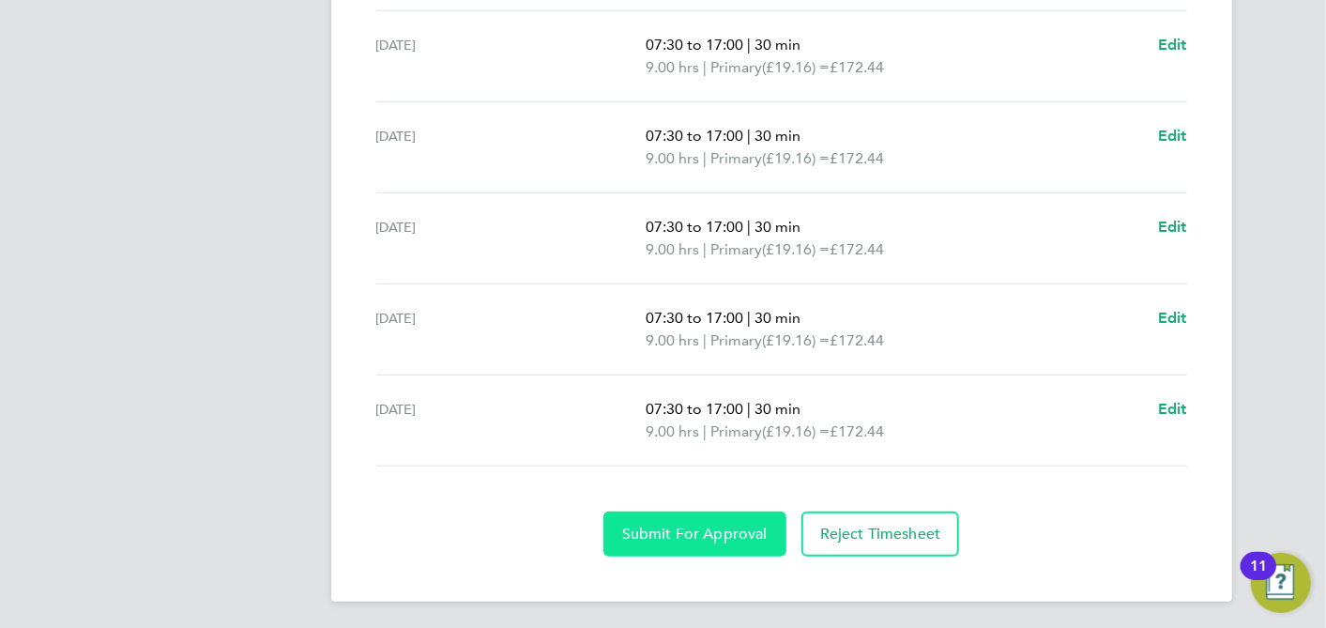
click at [748, 525] on span "Submit For Approval" at bounding box center [695, 534] width 146 height 19
